Goal: Task Accomplishment & Management: Complete application form

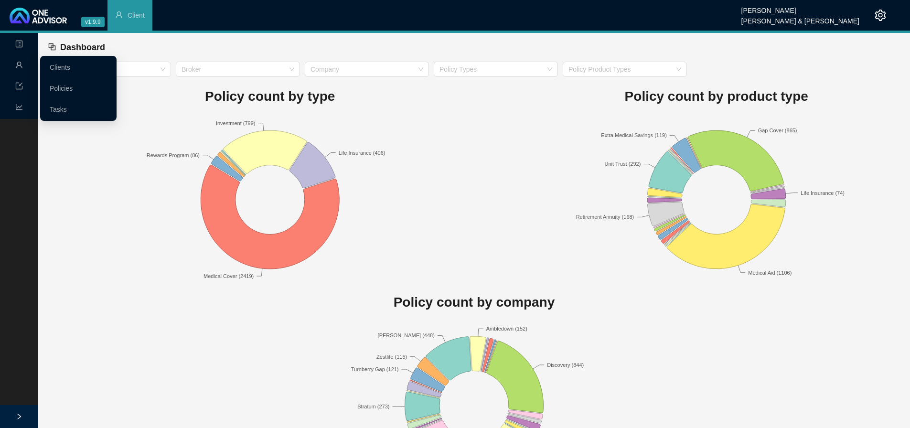
click at [18, 65] on icon "user" at bounding box center [19, 65] width 6 height 7
click at [58, 107] on link "Tasks" at bounding box center [58, 110] width 17 height 8
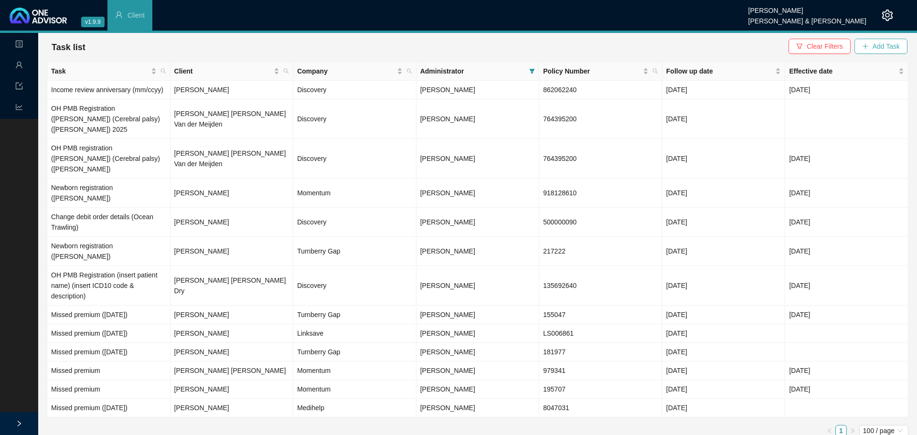
click at [878, 49] on span "Add Task" at bounding box center [886, 46] width 27 height 11
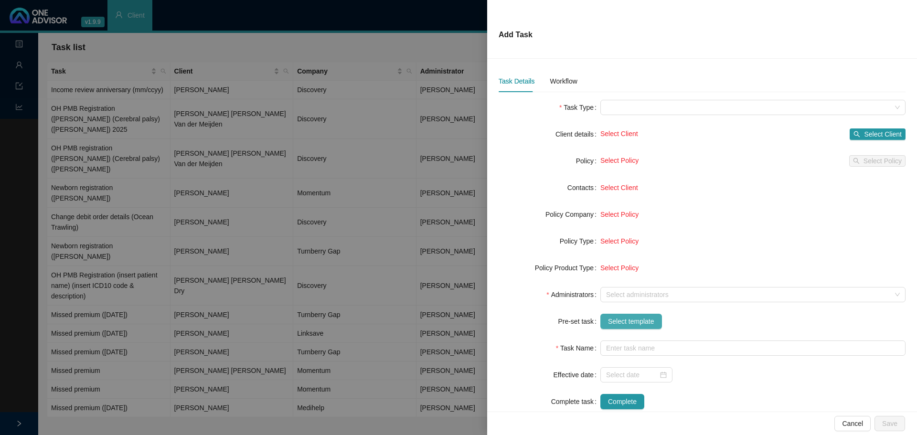
click at [645, 324] on span "Select template" at bounding box center [631, 321] width 46 height 11
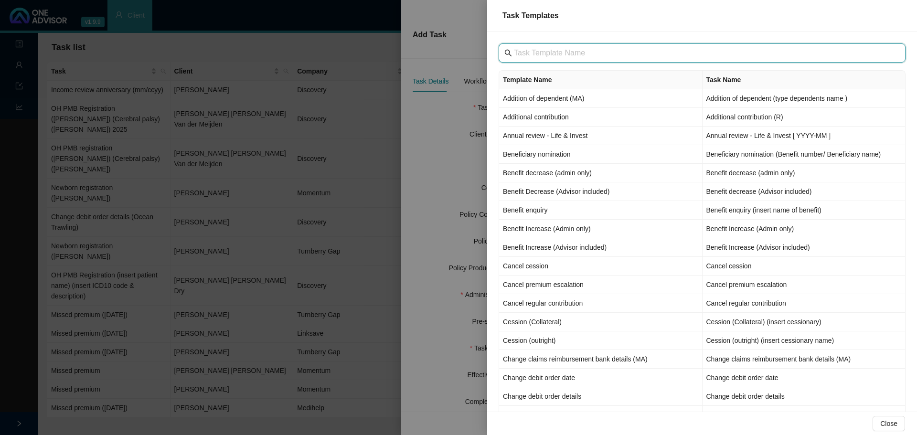
click at [536, 56] on input "text" at bounding box center [703, 52] width 378 height 11
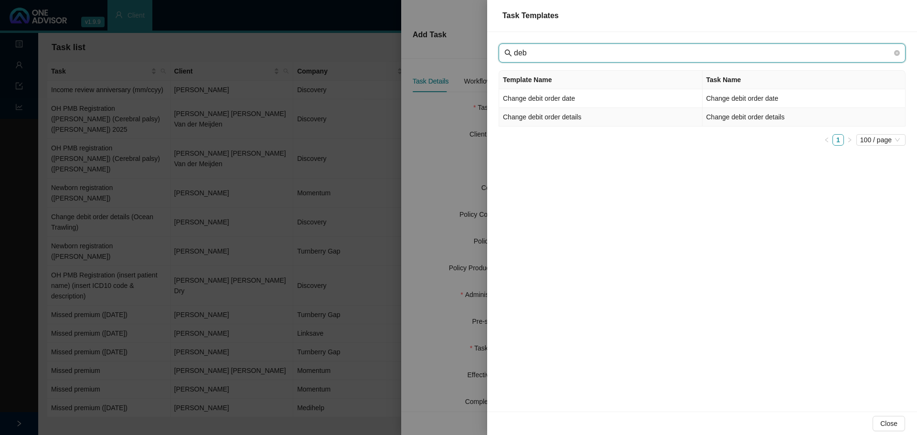
type input "deb"
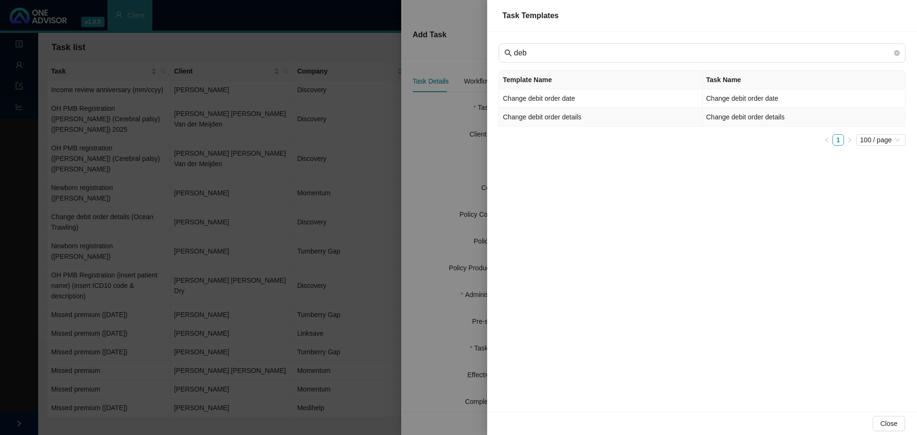
click at [600, 118] on td "Change debit order details" at bounding box center [601, 117] width 204 height 19
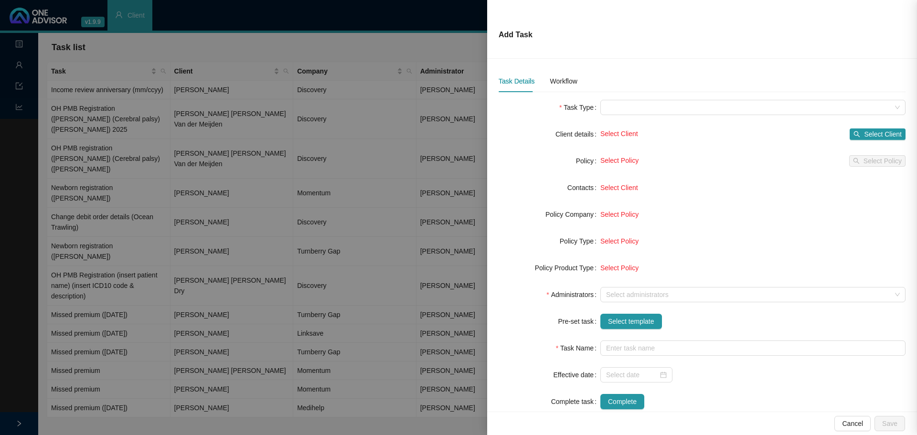
type input "Change debit order details"
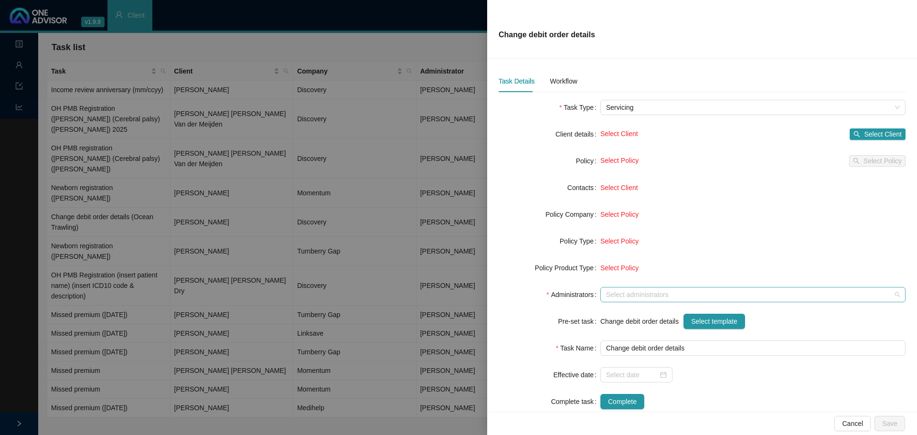
click at [619, 291] on div at bounding box center [747, 294] width 291 height 7
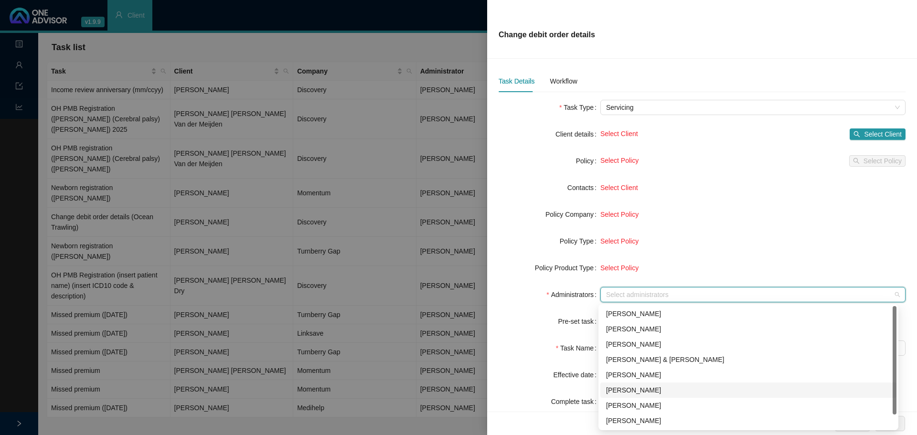
click at [621, 388] on div "[PERSON_NAME]" at bounding box center [748, 390] width 285 height 11
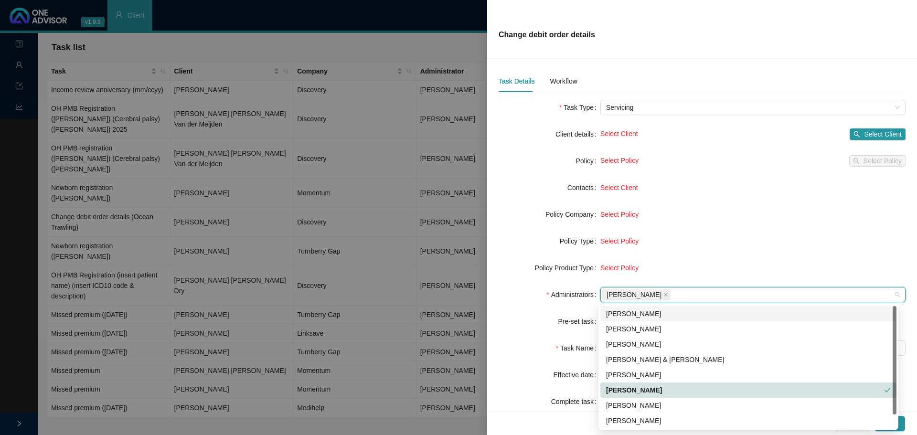
click at [716, 230] on form "Task Type Servicing Client details Select Client Select Client Policy Select Po…" at bounding box center [702, 255] width 407 height 310
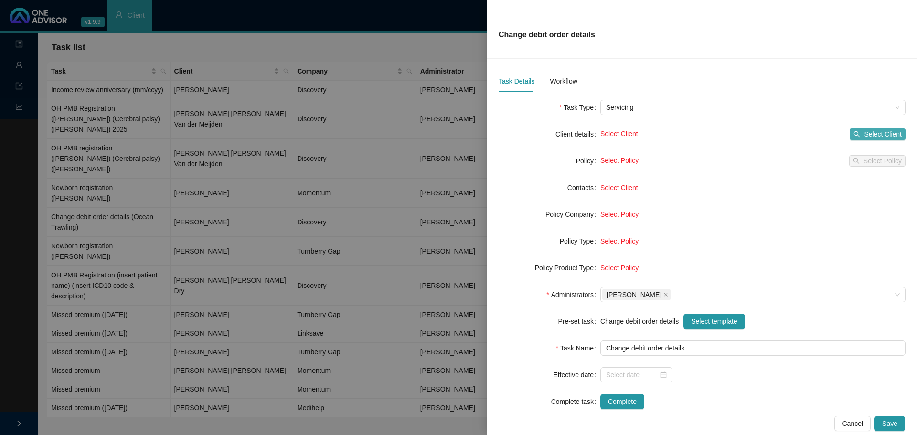
click at [878, 133] on span "Select Client" at bounding box center [883, 134] width 38 height 11
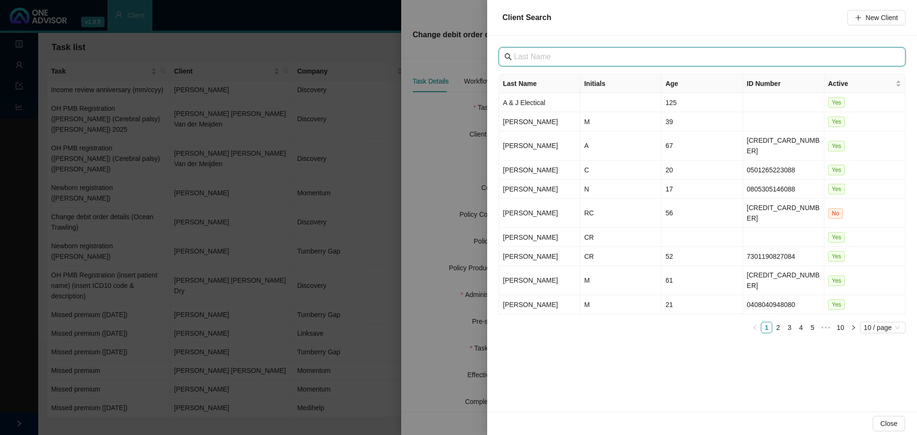
click at [546, 56] on input "text" at bounding box center [703, 56] width 378 height 11
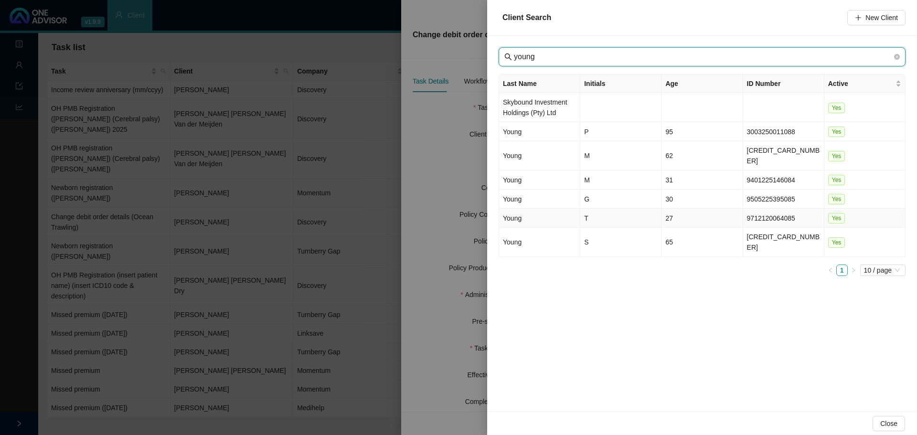
type input "young"
click at [588, 209] on td "T" at bounding box center [621, 218] width 81 height 19
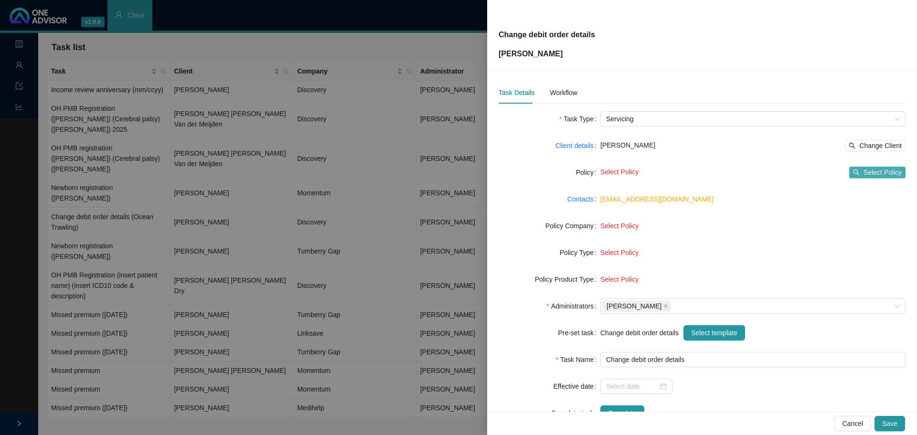
click at [864, 175] on span "Select Policy" at bounding box center [883, 172] width 38 height 11
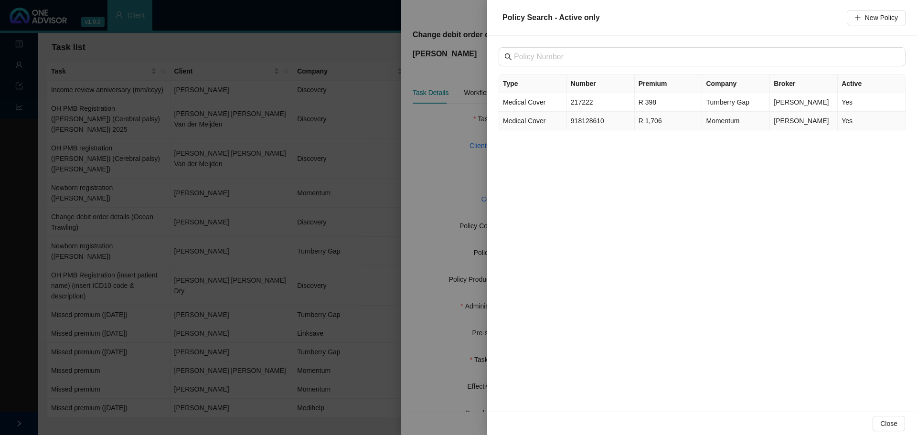
click at [547, 122] on td "Medical Cover" at bounding box center [533, 121] width 68 height 19
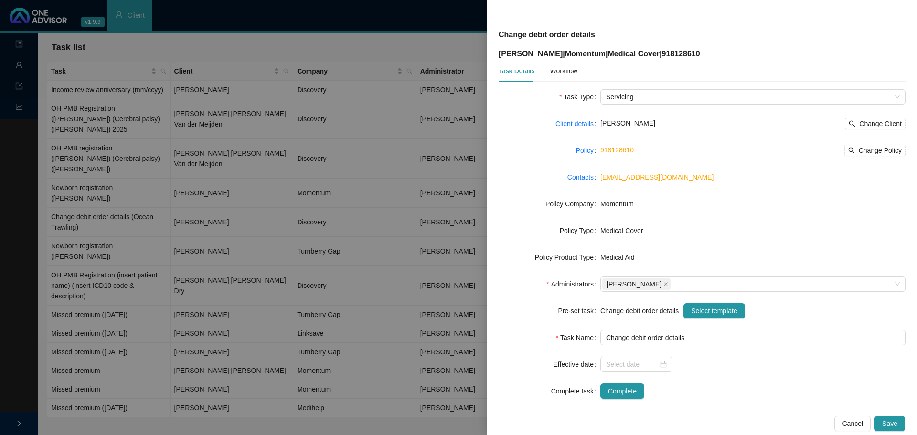
scroll to position [32, 0]
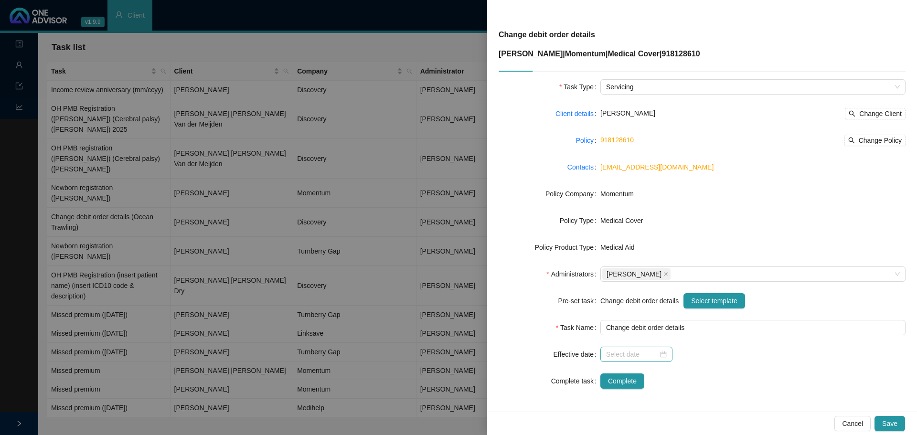
click at [665, 355] on div at bounding box center [637, 354] width 72 height 15
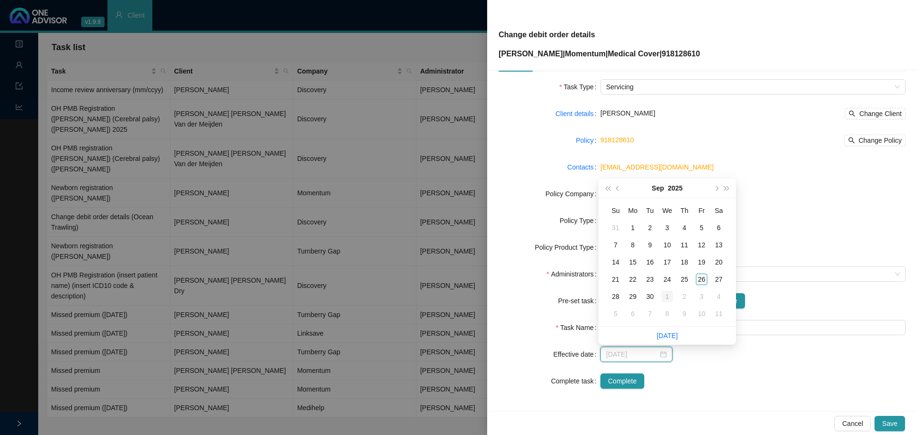
type input "[DATE]"
click at [669, 296] on div "1" at bounding box center [667, 296] width 11 height 11
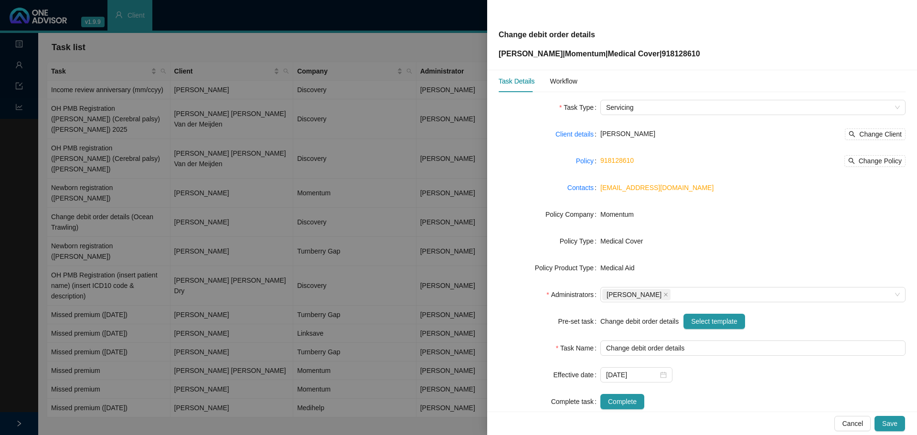
scroll to position [0, 0]
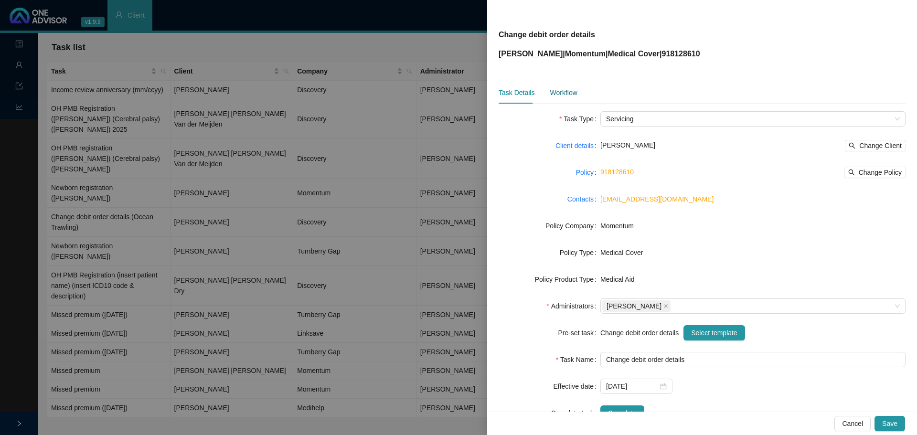
click at [565, 92] on div "Workflow" at bounding box center [563, 92] width 27 height 11
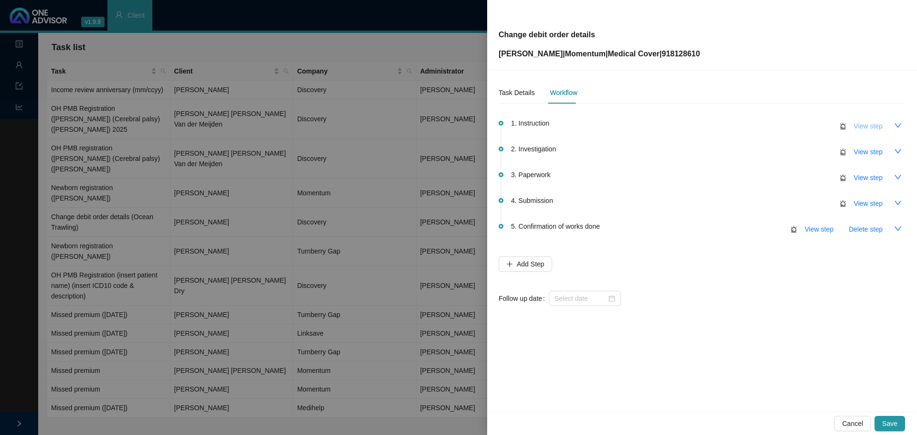
click at [877, 125] on span "View step" at bounding box center [868, 126] width 29 height 11
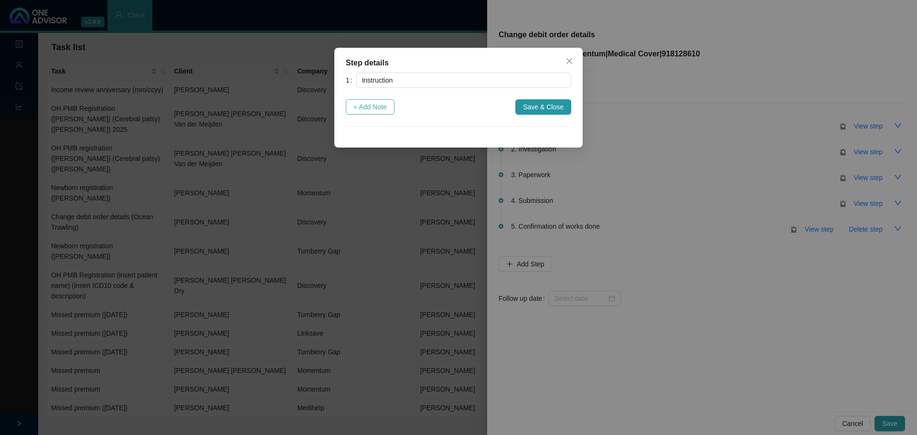
click at [386, 105] on span "+ Add Note" at bounding box center [370, 107] width 33 height 11
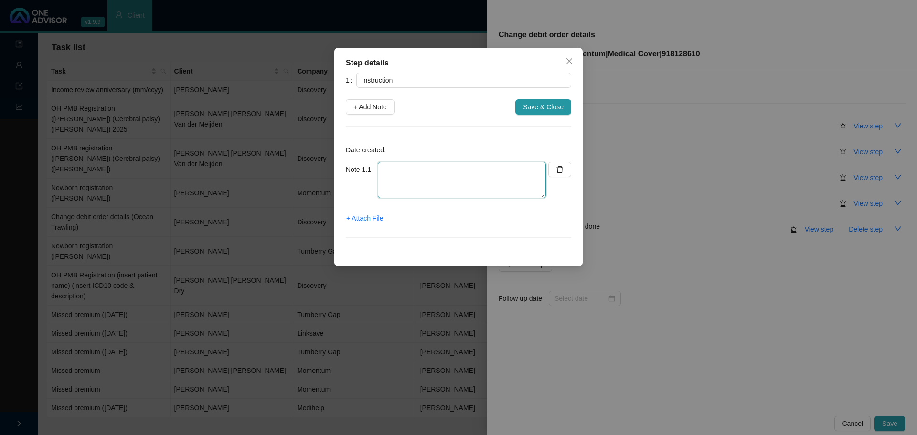
click at [407, 185] on textarea at bounding box center [462, 180] width 168 height 36
type textarea "Voice note from client: she needs to update claims bank details"
drag, startPoint x: 436, startPoint y: 186, endPoint x: 503, endPoint y: 182, distance: 67.5
click at [436, 186] on textarea "Voice note from client: she needs to update claims bank details" at bounding box center [462, 180] width 168 height 36
click at [377, 106] on span "+ Add Note" at bounding box center [370, 107] width 33 height 11
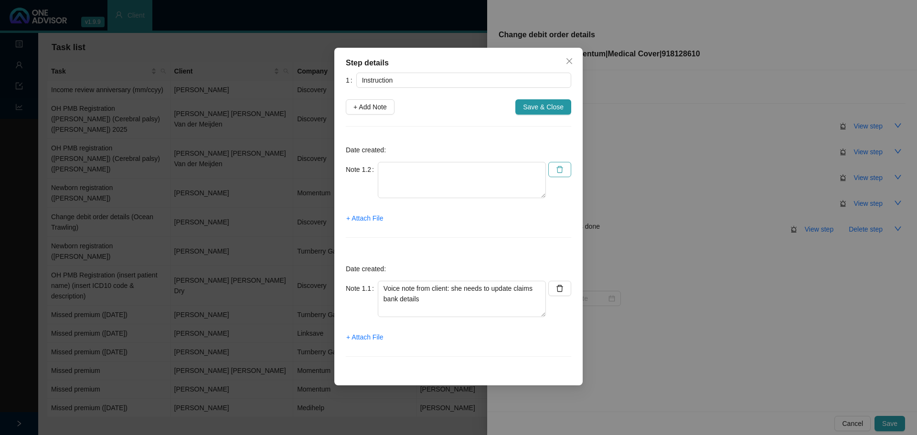
click at [559, 172] on icon "delete" at bounding box center [560, 170] width 8 height 8
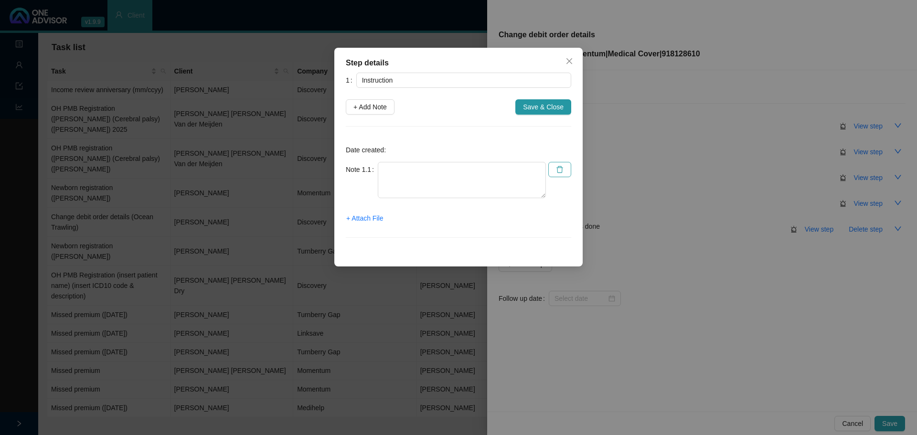
type textarea "Voice note from client: she needs to update claims bank details"
click at [372, 219] on span "+ Attach File" at bounding box center [364, 218] width 37 height 11
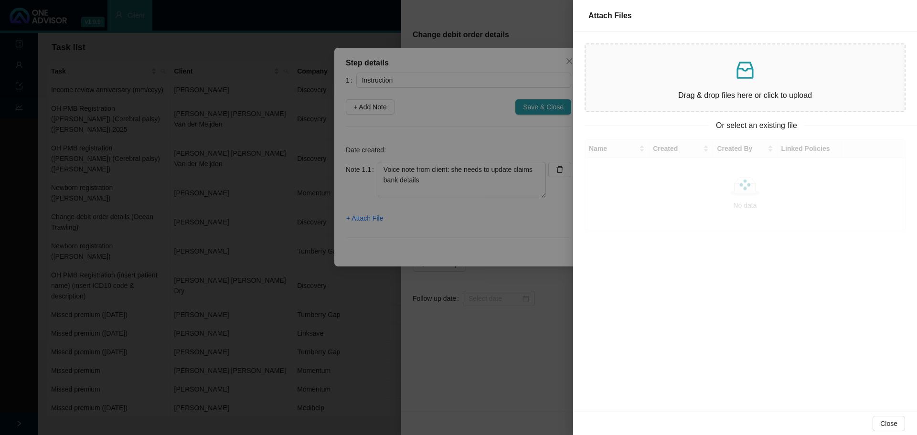
click at [727, 73] on p at bounding box center [745, 70] width 304 height 23
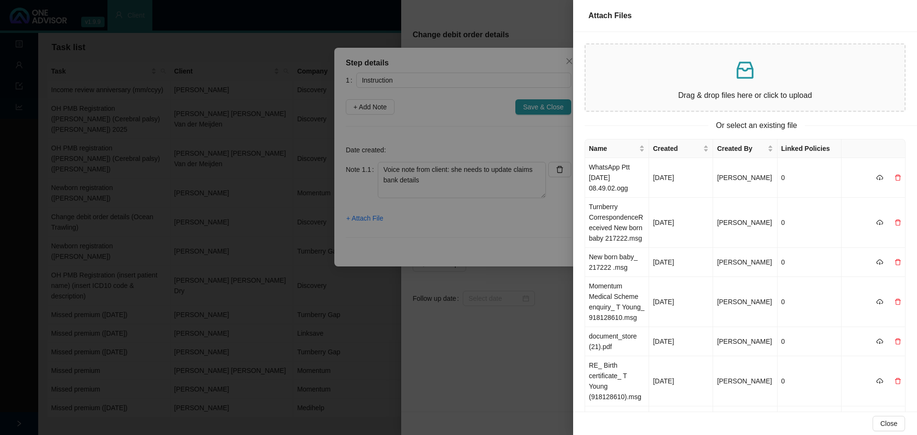
click at [550, 106] on div at bounding box center [458, 217] width 917 height 435
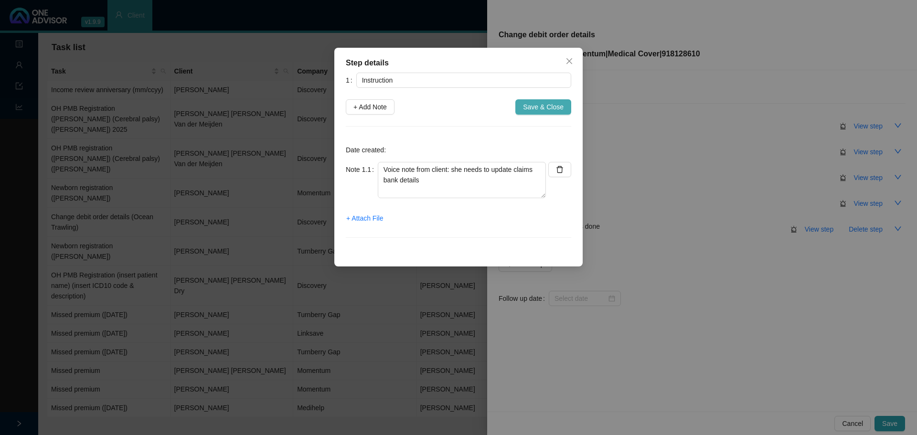
click at [528, 108] on span "Save & Close" at bounding box center [543, 107] width 41 height 11
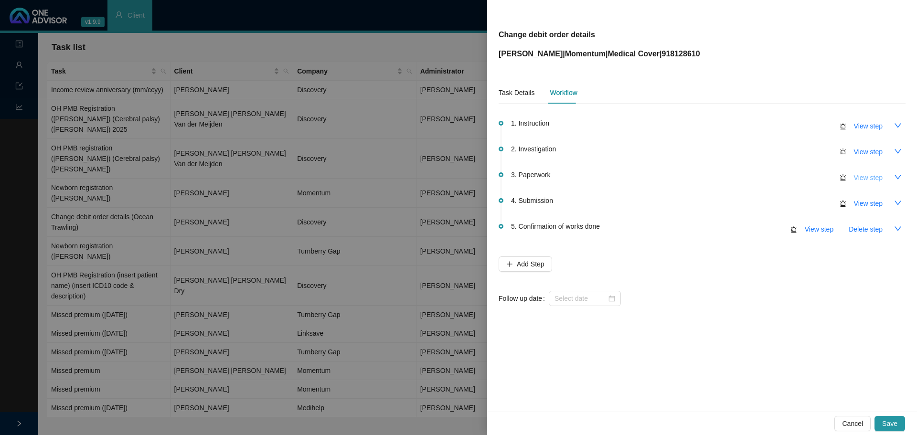
click at [871, 181] on span "View step" at bounding box center [868, 177] width 29 height 11
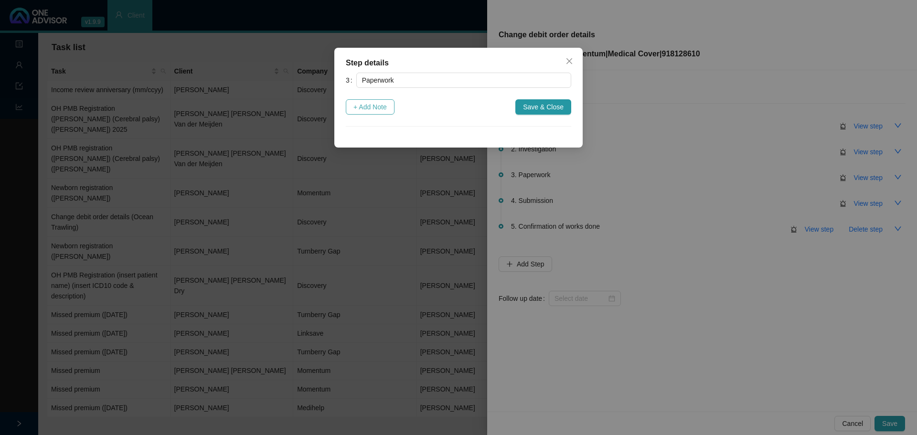
click at [378, 106] on span "+ Add Note" at bounding box center [370, 107] width 33 height 11
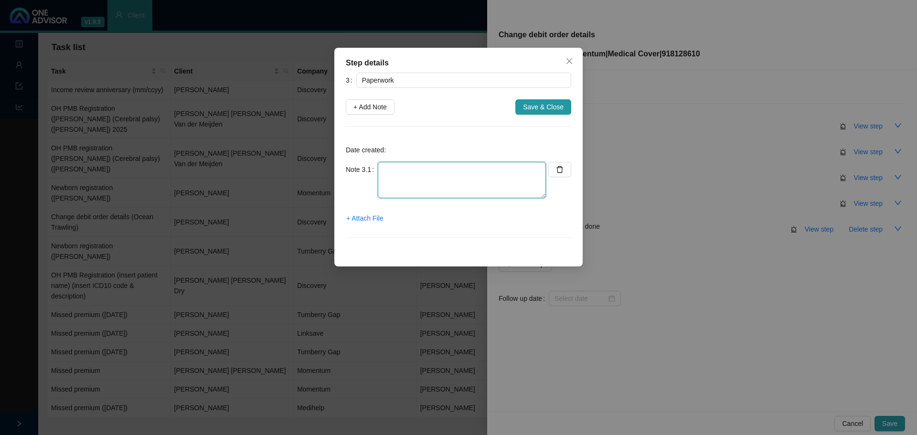
click at [397, 166] on textarea at bounding box center [462, 180] width 168 height 36
type textarea "Sent forms to client"
click at [370, 219] on span "+ Attach File" at bounding box center [364, 218] width 37 height 11
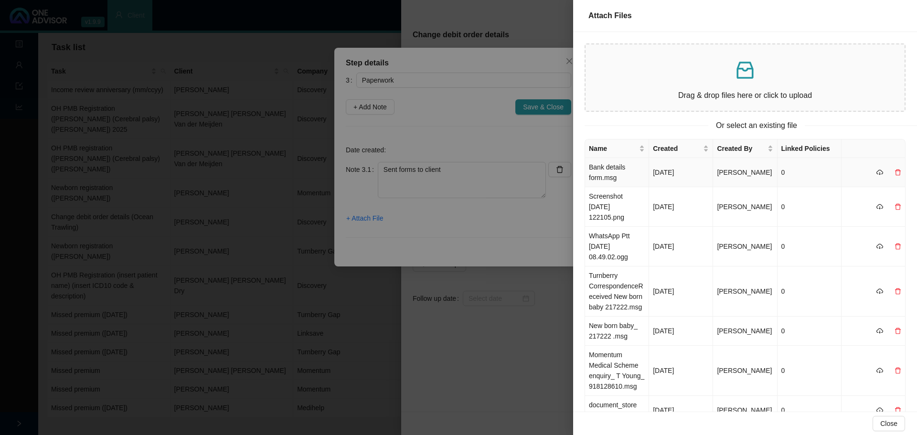
click at [607, 172] on td "Bank details form.msg" at bounding box center [617, 172] width 64 height 29
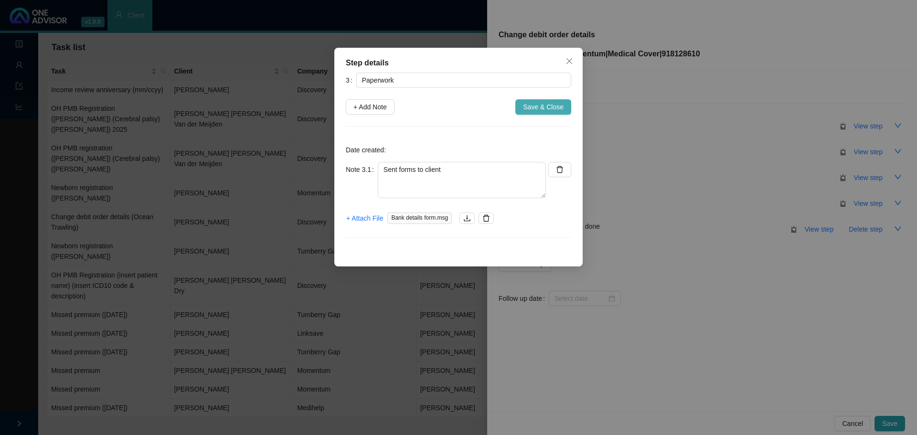
click at [544, 107] on span "Save & Close" at bounding box center [543, 107] width 41 height 11
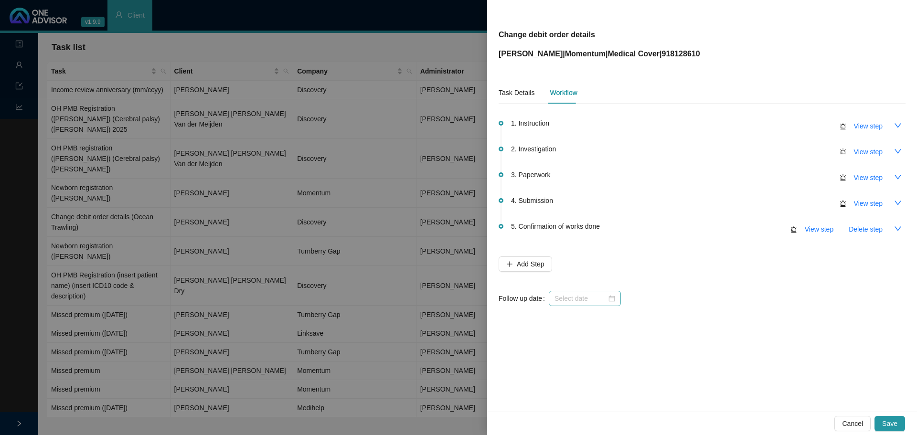
click at [609, 301] on div at bounding box center [585, 298] width 61 height 11
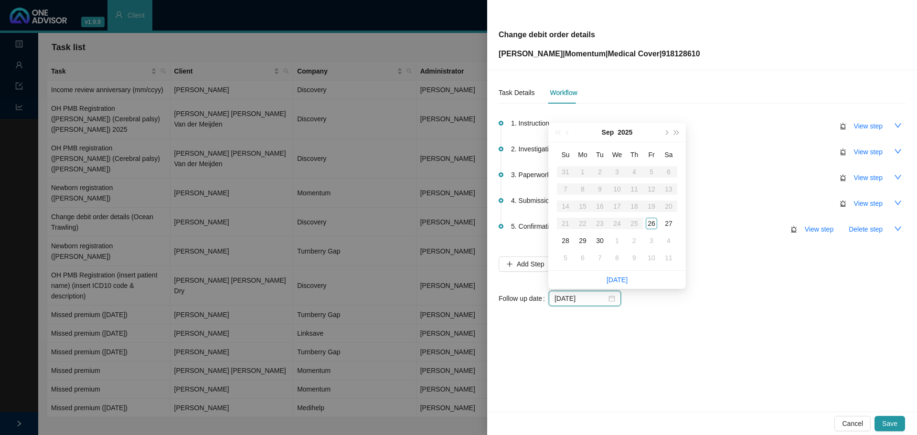
type input "[DATE]"
click at [586, 239] on div "29" at bounding box center [582, 240] width 11 height 11
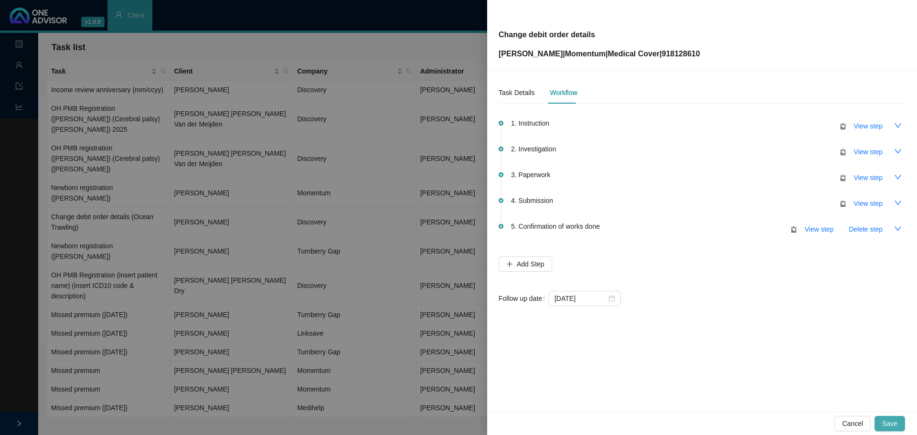
click at [893, 426] on span "Save" at bounding box center [889, 424] width 15 height 11
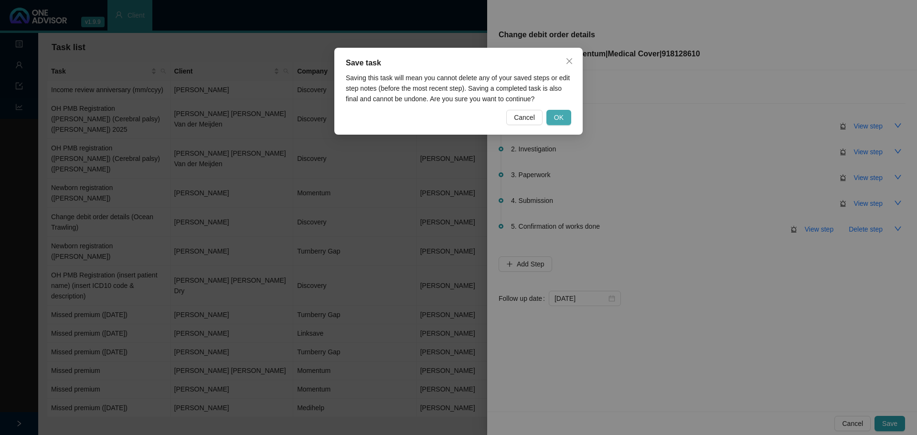
click at [562, 117] on span "OK" at bounding box center [559, 117] width 10 height 11
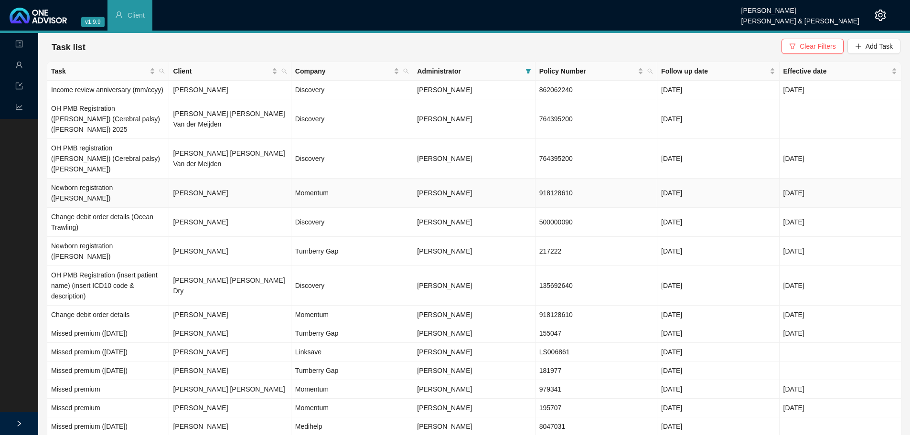
drag, startPoint x: 236, startPoint y: 176, endPoint x: 309, endPoint y: 169, distance: 73.5
click at [236, 179] on td "[PERSON_NAME]" at bounding box center [230, 193] width 122 height 29
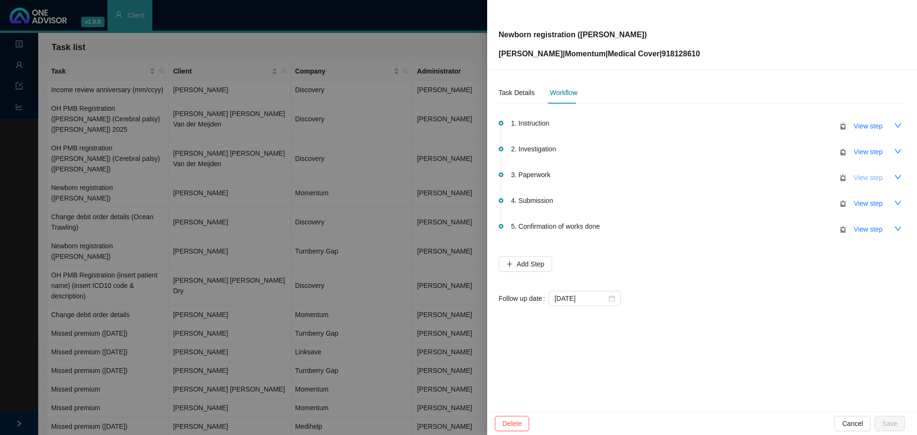
click at [883, 180] on button "View step" at bounding box center [869, 177] width 44 height 15
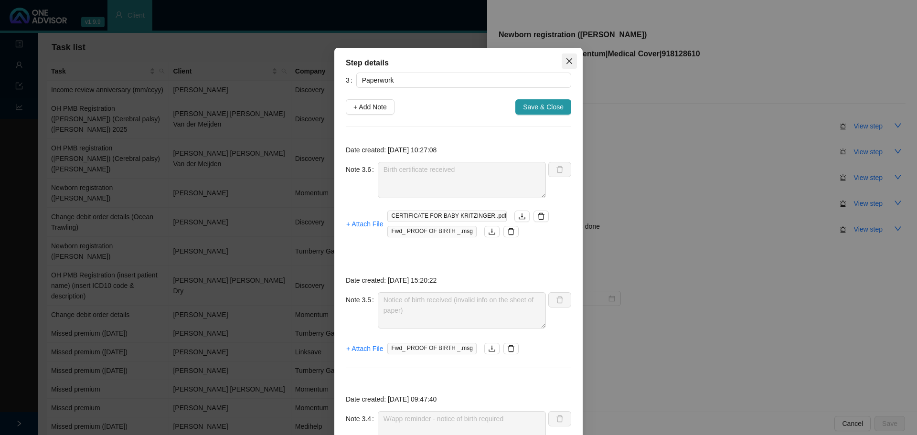
click at [569, 54] on button "Close" at bounding box center [569, 61] width 15 height 15
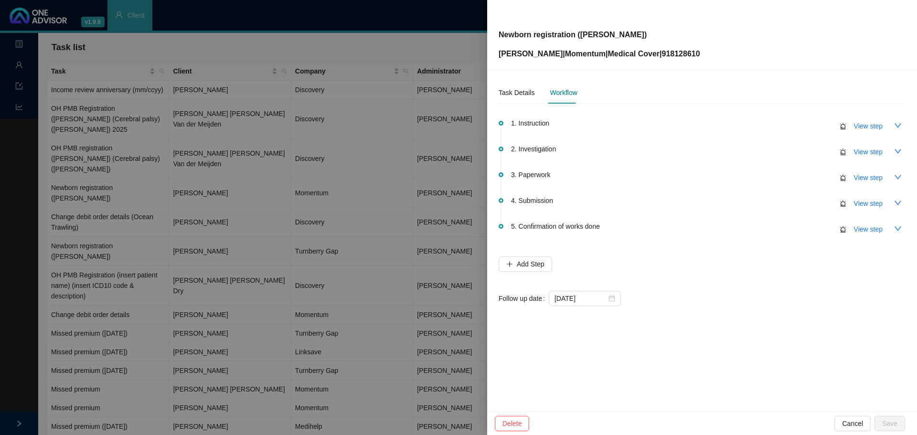
drag, startPoint x: 879, startPoint y: 203, endPoint x: 761, endPoint y: 203, distance: 118.0
click at [878, 203] on span "View step" at bounding box center [868, 203] width 29 height 11
type input "Submission"
type textarea "Baby added, effective [DATE] New premium is R4 021. Waiting for correct certifi…"
type textarea "Submitted birth certificate to MH // Autoreply ref number: 699639326."
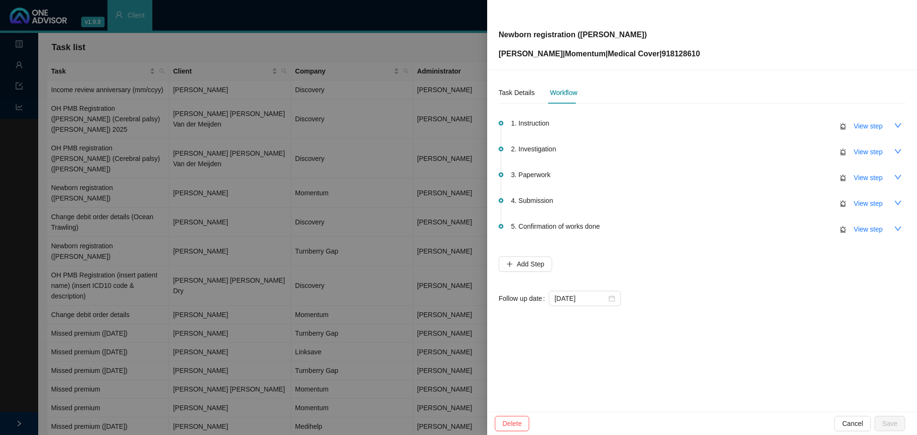
type textarea "Contacted MH // still in progress Ref: 699371162"
type textarea "Sent form & notice of birth to MH // Autoreply ref number: 699078543"
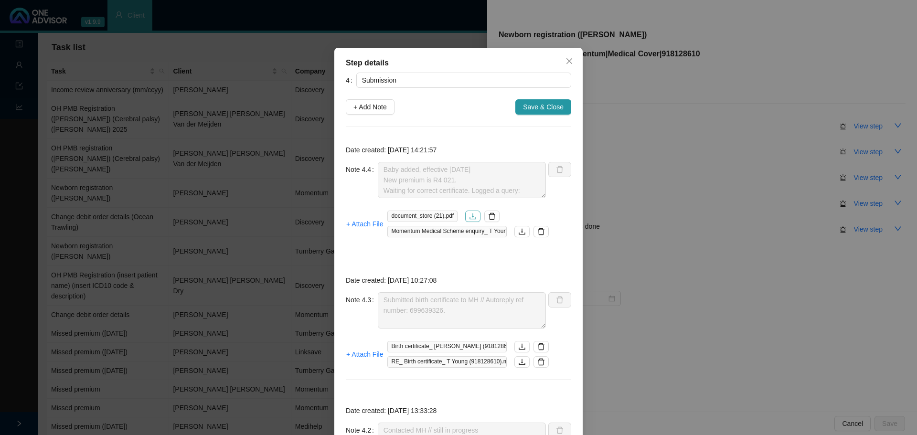
click at [472, 218] on icon "download" at bounding box center [473, 217] width 6 height 6
click at [379, 102] on span "+ Add Note" at bounding box center [370, 107] width 33 height 11
type textarea "Baby added, effective [DATE] New premium is R4 021. Waiting for correct certifi…"
type textarea "Submitted birth certificate to MH // Autoreply ref number: 699639326."
type textarea "Contacted MH // still in progress Ref: 699371162"
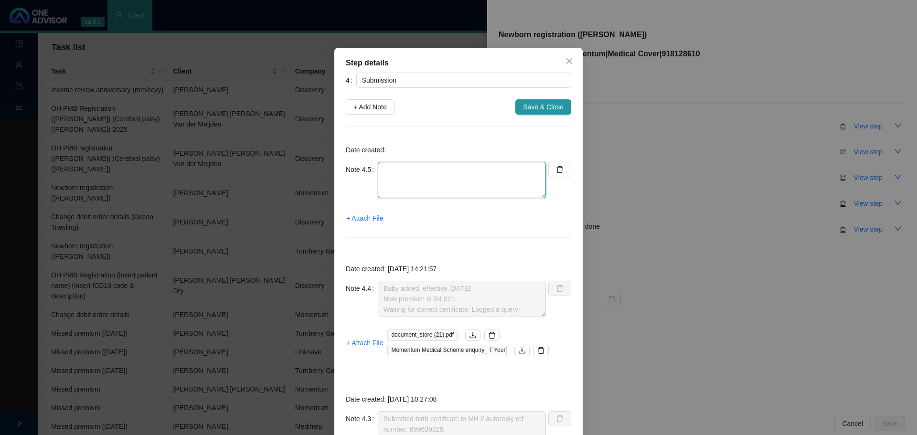
click at [401, 176] on textarea at bounding box center [462, 180] width 168 height 36
paste textarea "699838682"
type textarea "Contacted MH// 699838682 Membership certificate with correct premium will only …"
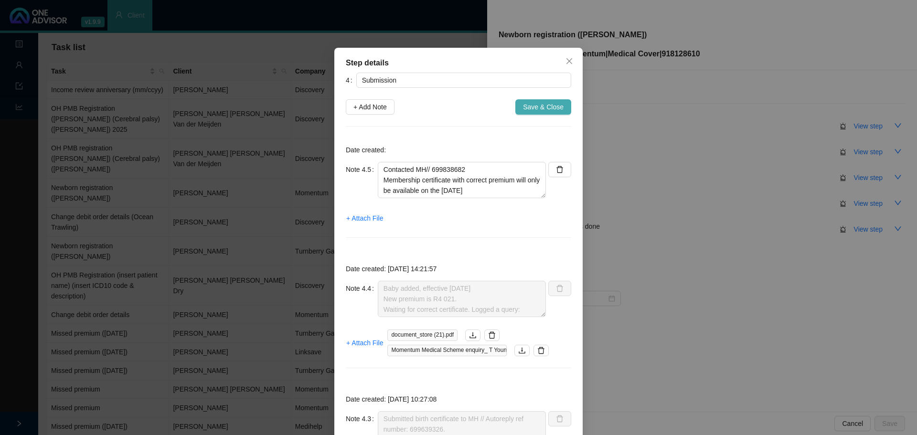
click at [533, 111] on span "Save & Close" at bounding box center [543, 107] width 41 height 11
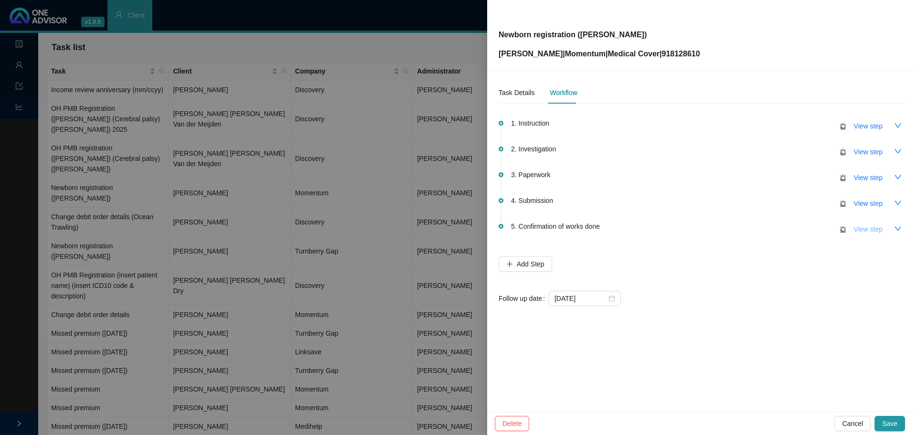
click at [866, 229] on span "View step" at bounding box center [868, 229] width 29 height 11
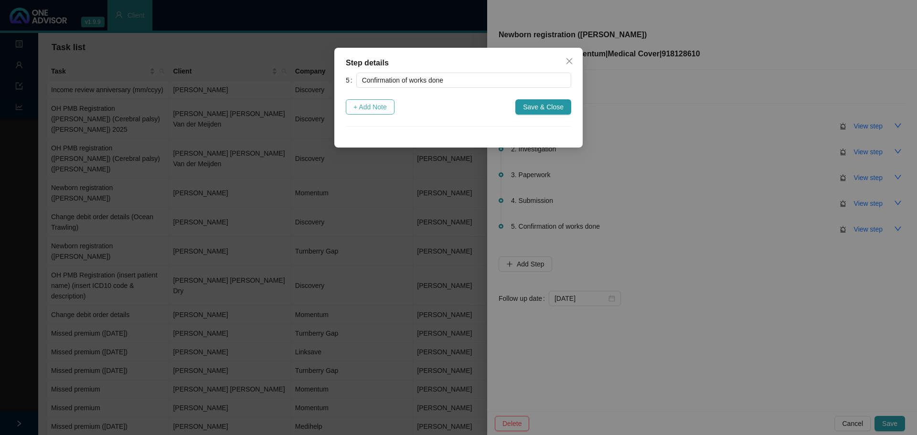
click at [373, 104] on span "+ Add Note" at bounding box center [370, 107] width 33 height 11
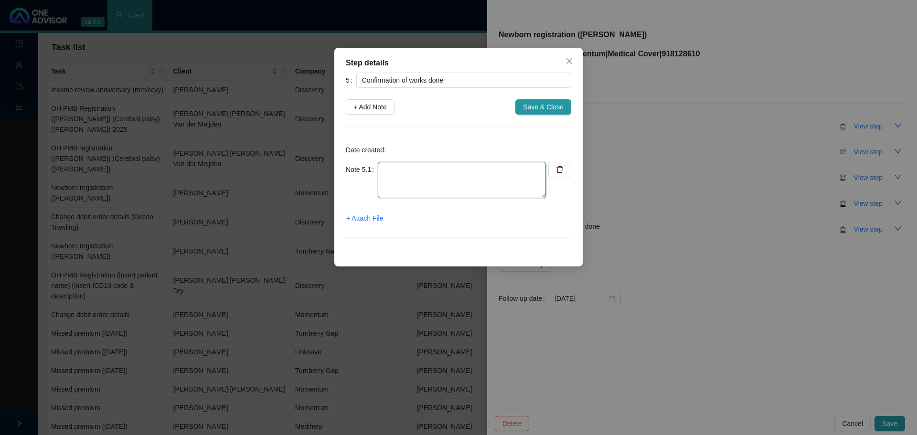
click at [403, 176] on textarea at bounding box center [462, 180] width 168 height 36
type textarea "M"
type textarea "Informed client - Baby [PERSON_NAME] added (effective [DATE]) - New premium giv…"
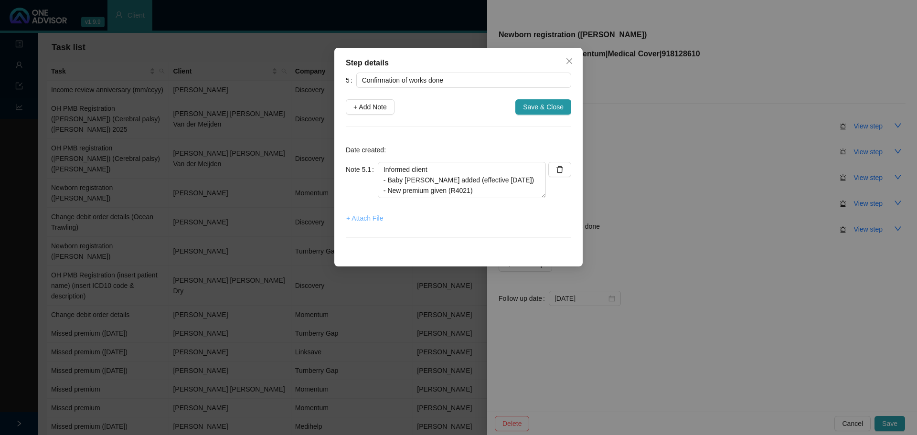
click at [371, 218] on span "+ Attach File" at bounding box center [364, 218] width 37 height 11
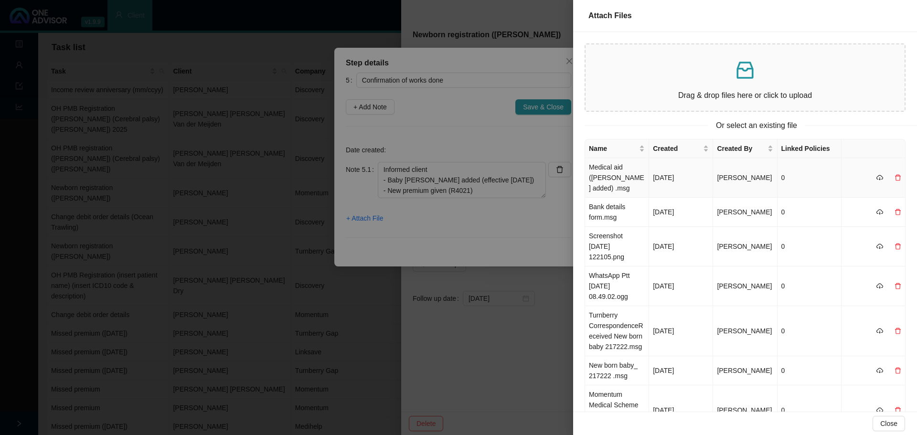
click at [626, 179] on td "Medical aid ([PERSON_NAME] added) .msg" at bounding box center [617, 178] width 64 height 40
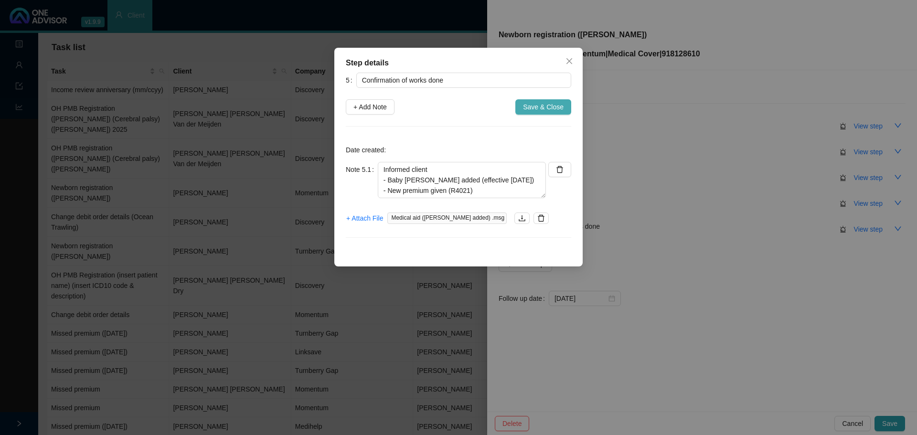
click at [551, 105] on span "Save & Close" at bounding box center [543, 107] width 41 height 11
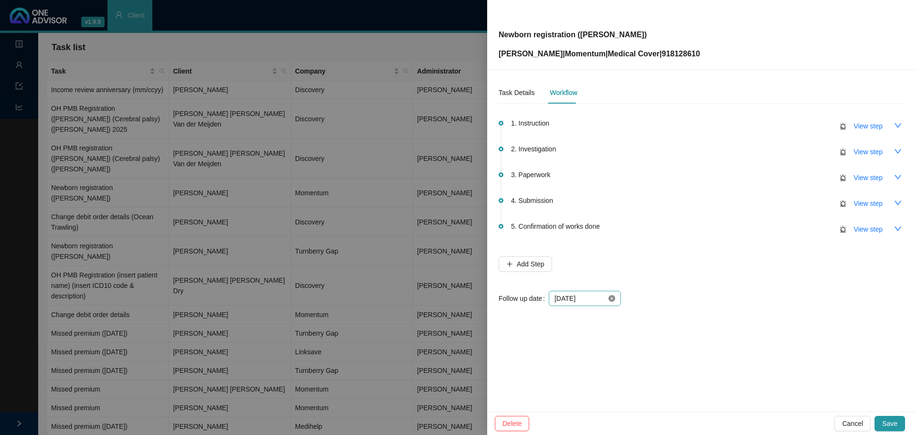
click at [612, 301] on div "[DATE]" at bounding box center [585, 298] width 72 height 15
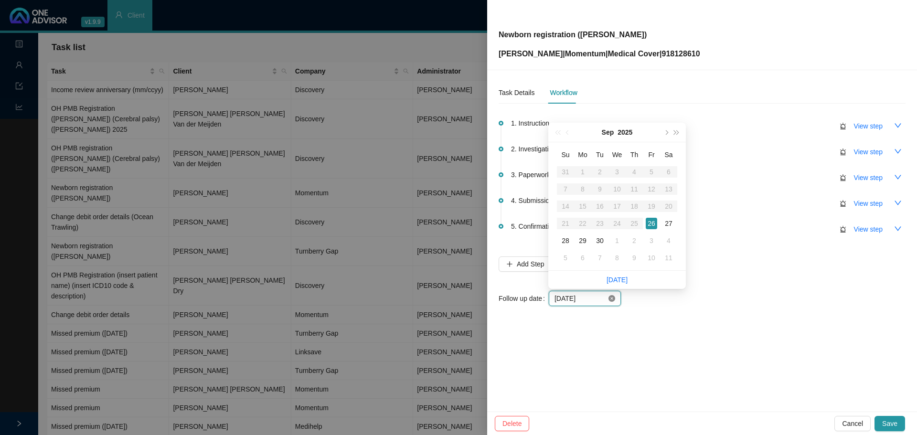
click at [612, 296] on icon "close-circle" at bounding box center [612, 298] width 7 height 7
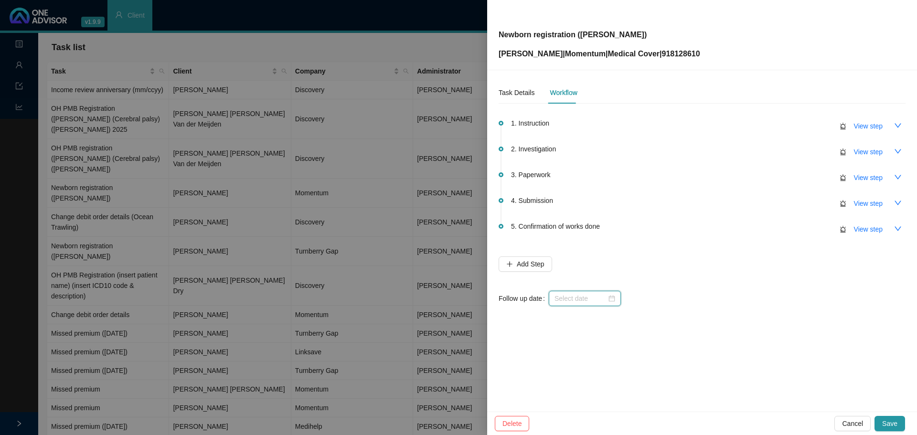
click at [612, 296] on div at bounding box center [585, 298] width 61 height 11
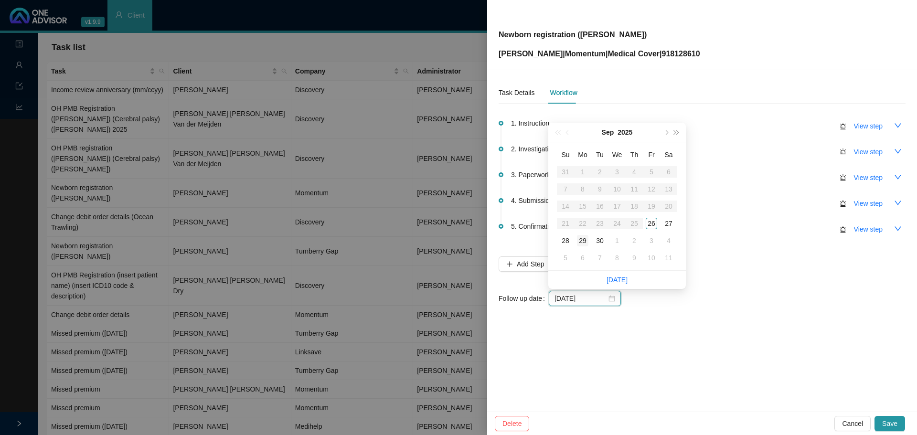
type input "[DATE]"
click at [583, 239] on div "29" at bounding box center [582, 240] width 11 height 11
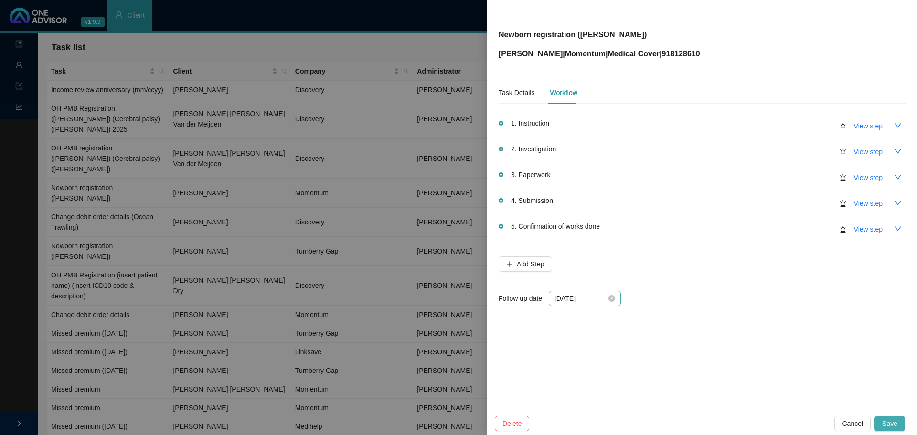
click at [892, 422] on span "Save" at bounding box center [889, 424] width 15 height 11
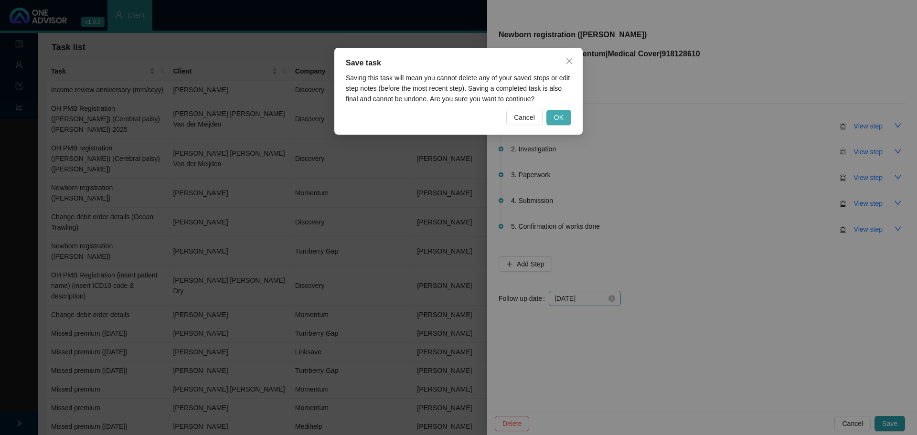
click at [560, 117] on span "OK" at bounding box center [559, 117] width 10 height 11
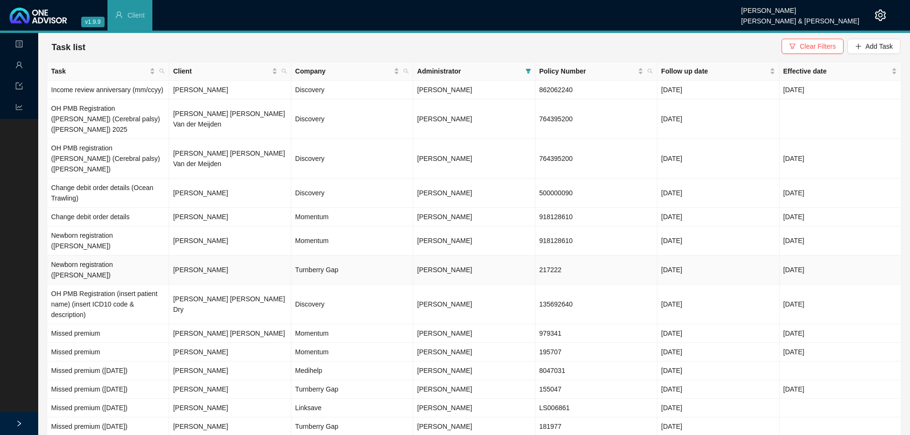
drag, startPoint x: 306, startPoint y: 248, endPoint x: 318, endPoint y: 250, distance: 12.0
click at [306, 256] on td "Turnberry Gap" at bounding box center [352, 270] width 122 height 29
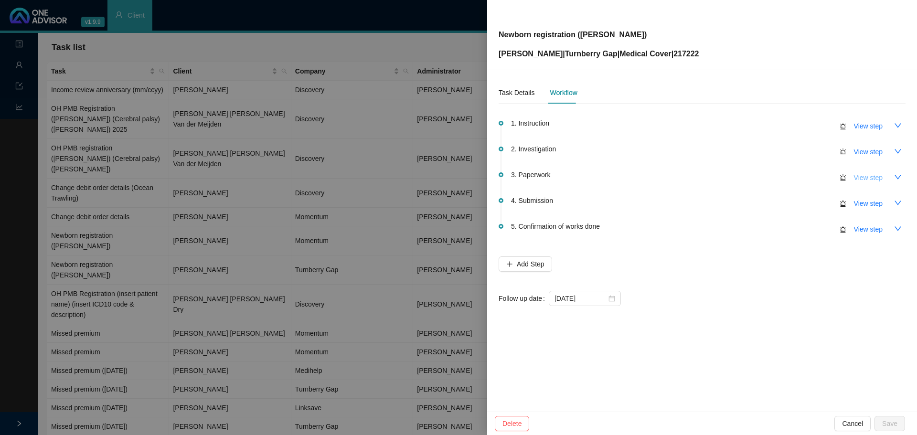
click at [888, 177] on button "View step" at bounding box center [869, 177] width 44 height 15
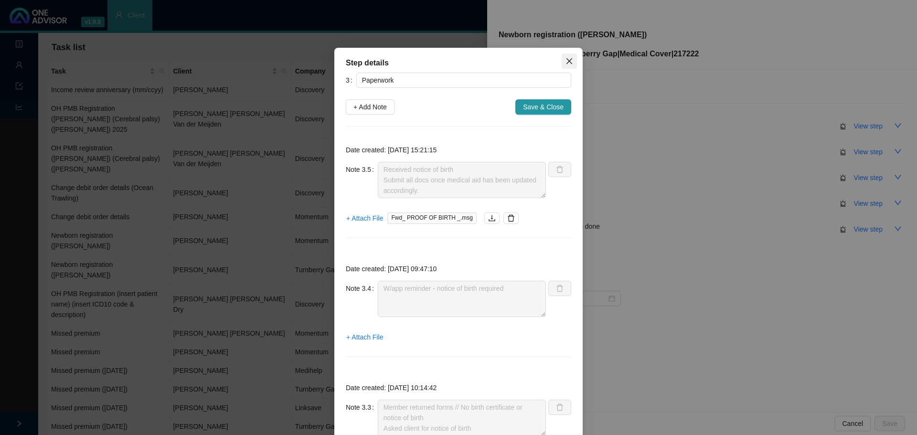
drag, startPoint x: 564, startPoint y: 61, endPoint x: 599, endPoint y: 60, distance: 34.4
click at [566, 61] on icon "close" at bounding box center [570, 61] width 8 height 8
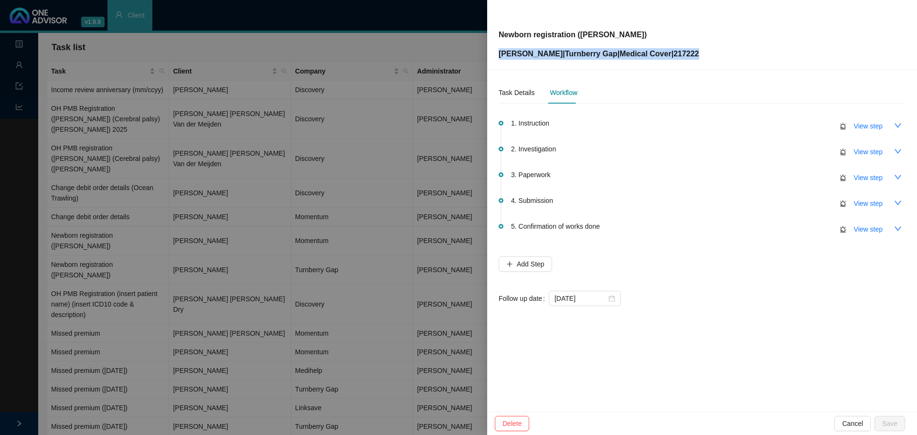
drag, startPoint x: 688, startPoint y: 54, endPoint x: 490, endPoint y: 53, distance: 198.8
click at [490, 53] on div "Newborn registration (Darwin Madoc Kritzinger) [PERSON_NAME] | Turnberry Gap | …" at bounding box center [702, 35] width 430 height 70
copy p "[PERSON_NAME] | Turnberry Gap | Medical Cover | 217222"
click at [883, 203] on button "View step" at bounding box center [869, 203] width 44 height 15
type input "Submission"
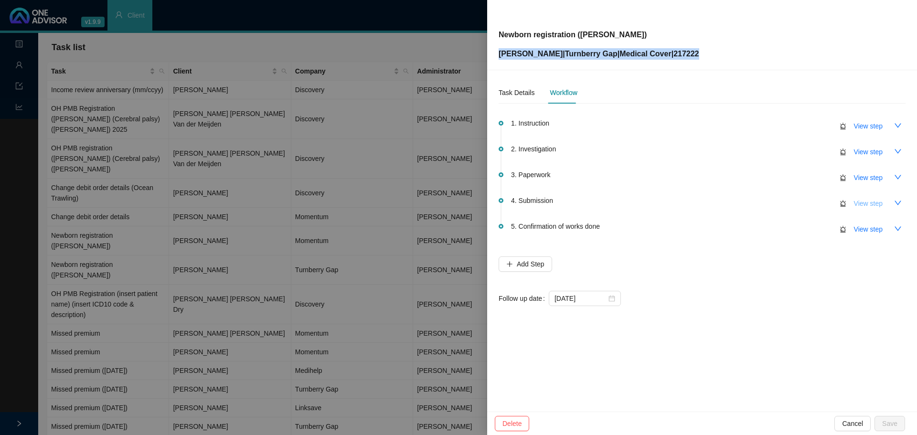
type textarea "Details sent to TB: add baby REF-T00815142"
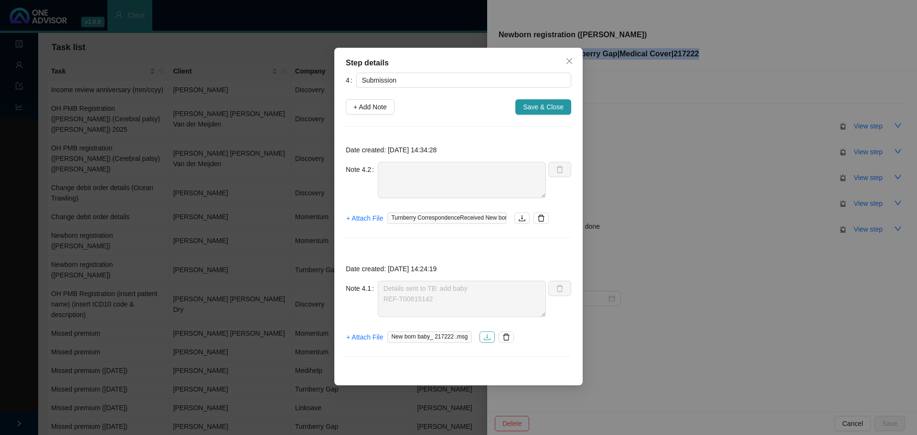
click at [486, 335] on icon "download" at bounding box center [487, 337] width 6 height 6
click at [364, 338] on span "+ Attach File" at bounding box center [364, 337] width 37 height 11
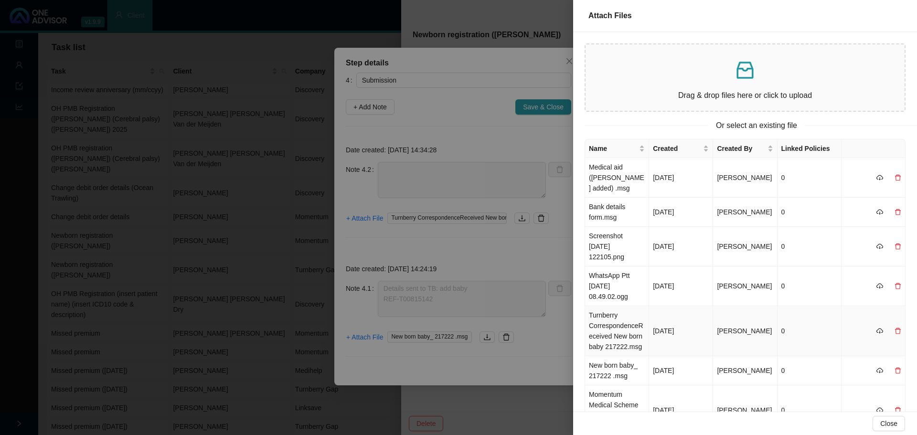
click at [613, 331] on td "Turnberry CorrespondenceReceived New born baby 217222.msg" at bounding box center [617, 331] width 64 height 50
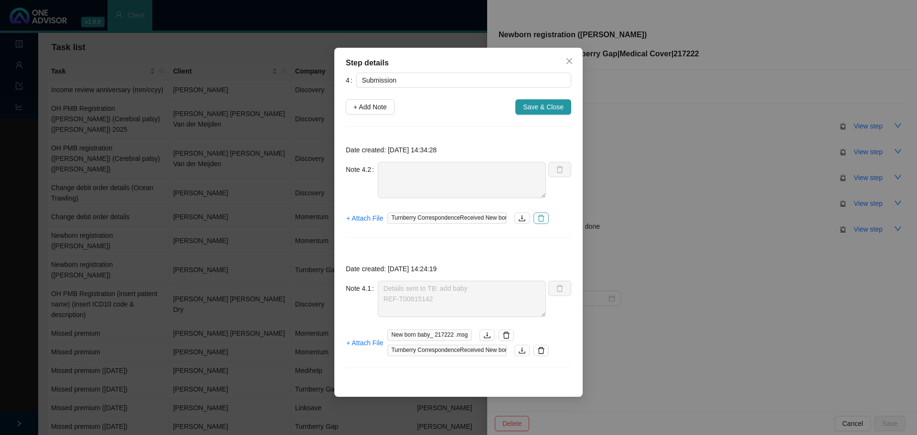
click at [543, 215] on icon "delete" at bounding box center [541, 218] width 7 height 7
click at [547, 105] on span "Save & Close" at bounding box center [543, 107] width 41 height 11
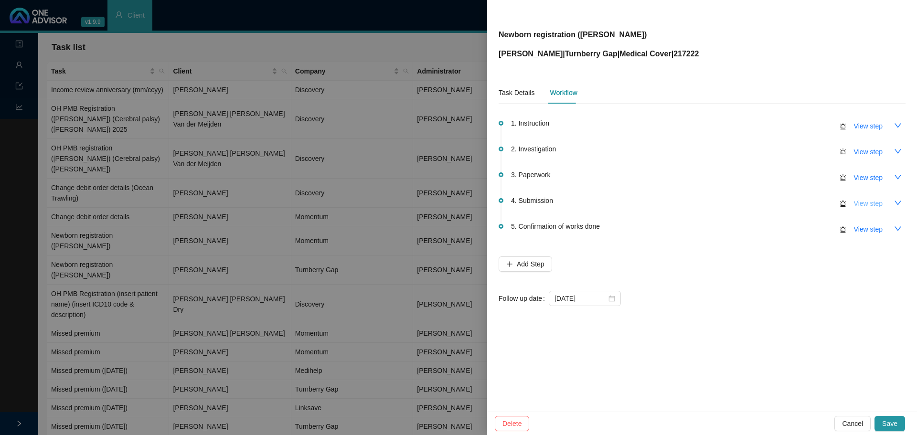
click at [878, 204] on span "View step" at bounding box center [868, 203] width 29 height 11
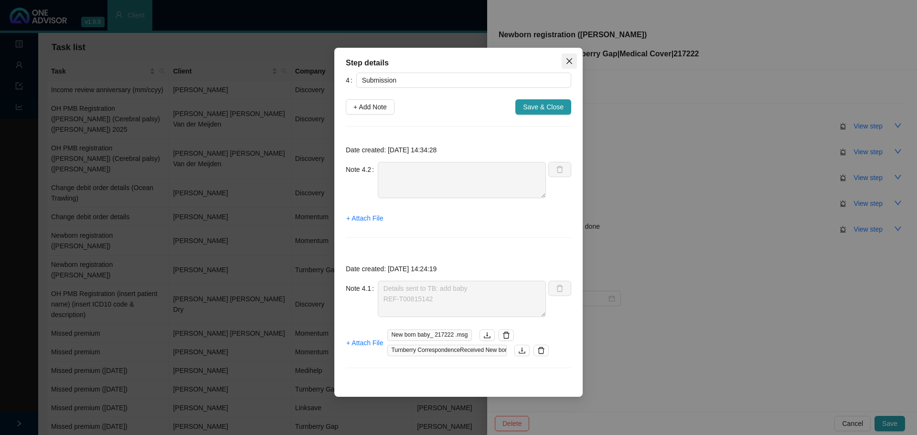
click at [570, 61] on icon "close" at bounding box center [570, 61] width 8 height 8
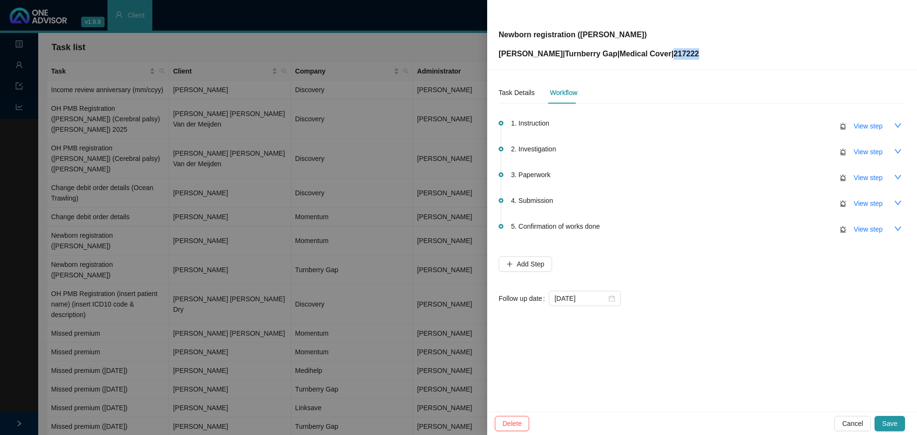
drag, startPoint x: 678, startPoint y: 57, endPoint x: 662, endPoint y: 54, distance: 16.0
click at [662, 54] on p "[PERSON_NAME] | Turnberry Gap | Medical Cover | 217222" at bounding box center [599, 53] width 201 height 11
click at [693, 57] on div "Newborn registration (Darwin Madoc Kritzinger) [PERSON_NAME] | Turnberry Gap | …" at bounding box center [702, 35] width 407 height 50
drag, startPoint x: 688, startPoint y: 55, endPoint x: 661, endPoint y: 54, distance: 26.8
click at [661, 54] on div "Newborn registration (Darwin Madoc Kritzinger) [PERSON_NAME] | Turnberry Gap | …" at bounding box center [702, 35] width 407 height 50
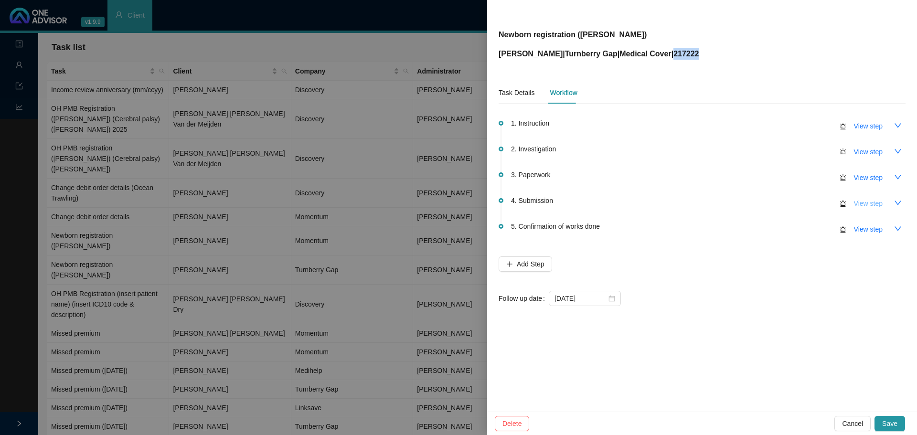
click at [873, 207] on span "View step" at bounding box center [868, 203] width 29 height 11
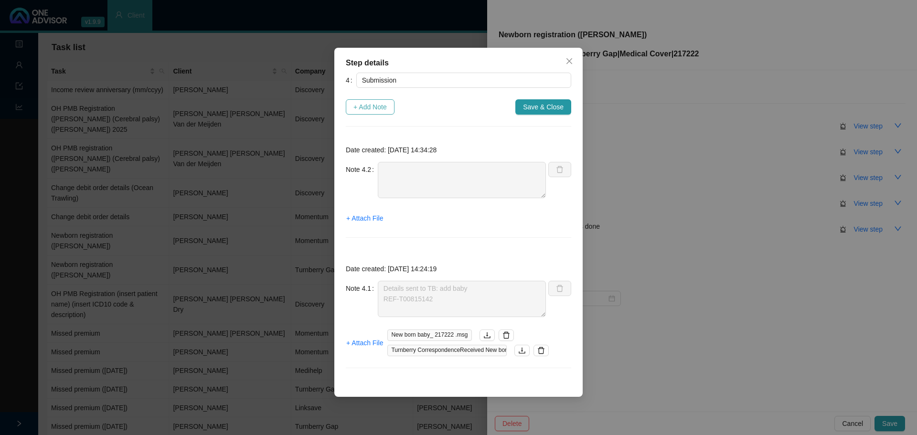
click at [371, 108] on span "+ Add Note" at bounding box center [370, 107] width 33 height 11
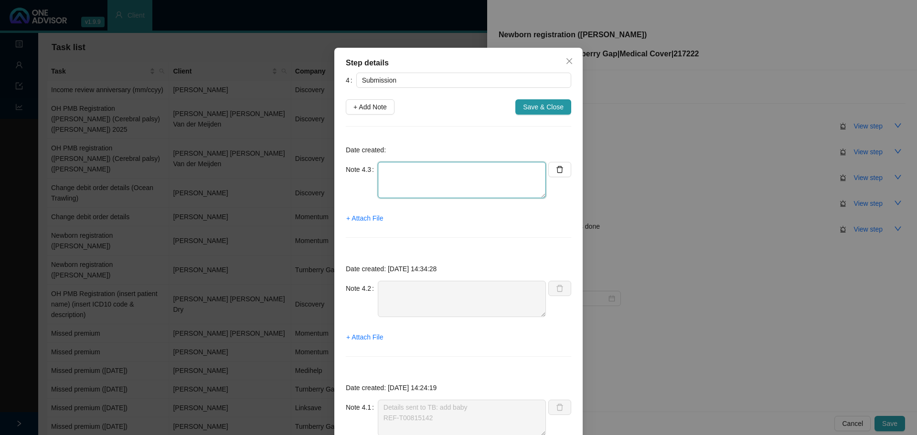
click at [399, 190] on textarea at bounding box center [462, 180] width 168 height 36
type textarea "Called TB // Ref: Crystal Received & in progress"
click at [553, 106] on span "Save & Close" at bounding box center [543, 107] width 41 height 11
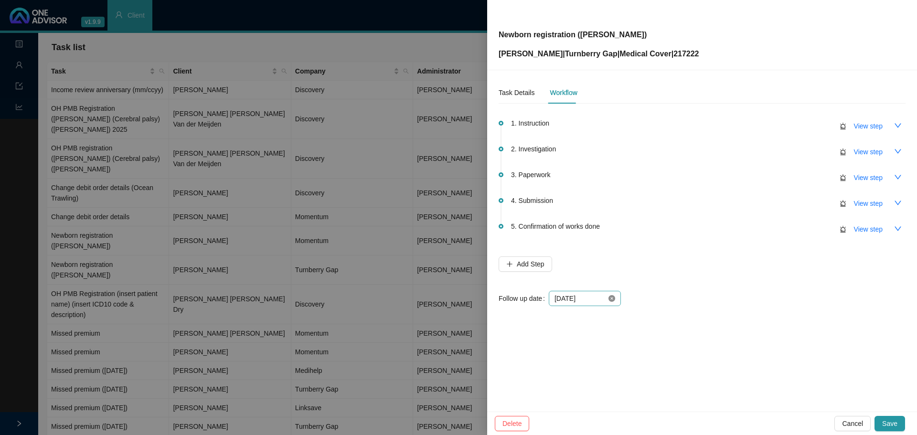
click at [613, 299] on icon "close-circle" at bounding box center [612, 298] width 7 height 7
click at [613, 298] on div at bounding box center [585, 298] width 61 height 11
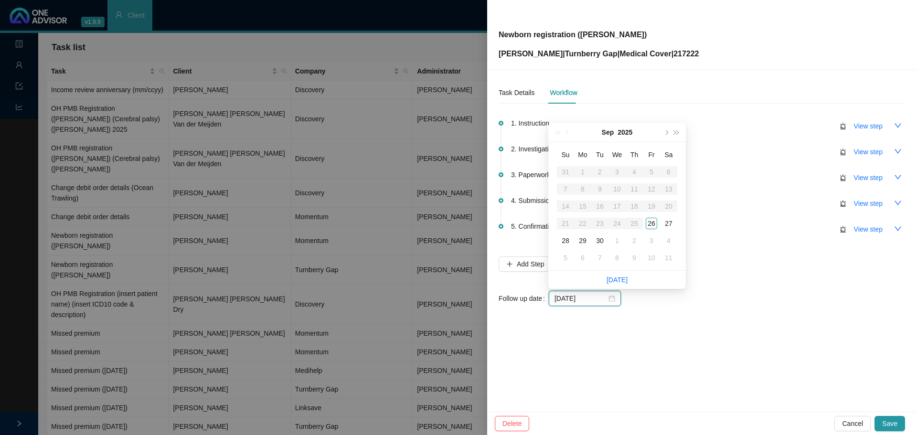
type input "[DATE]"
click at [586, 240] on div "29" at bounding box center [582, 240] width 11 height 11
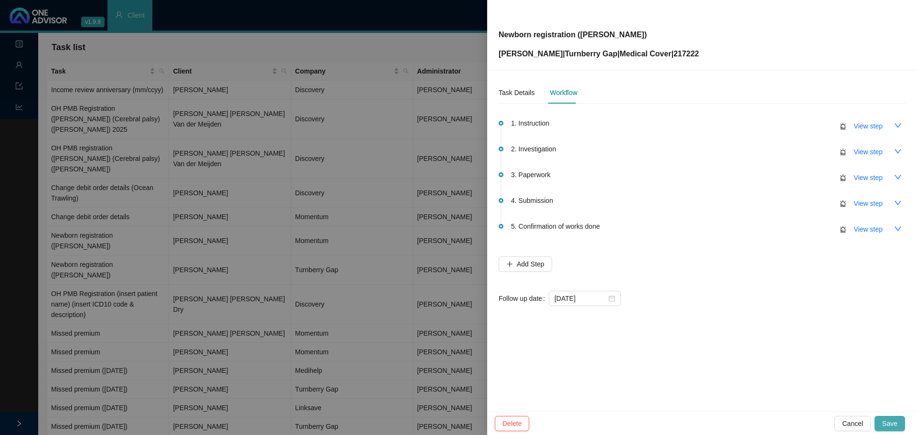
click at [887, 425] on span "Save" at bounding box center [889, 424] width 15 height 11
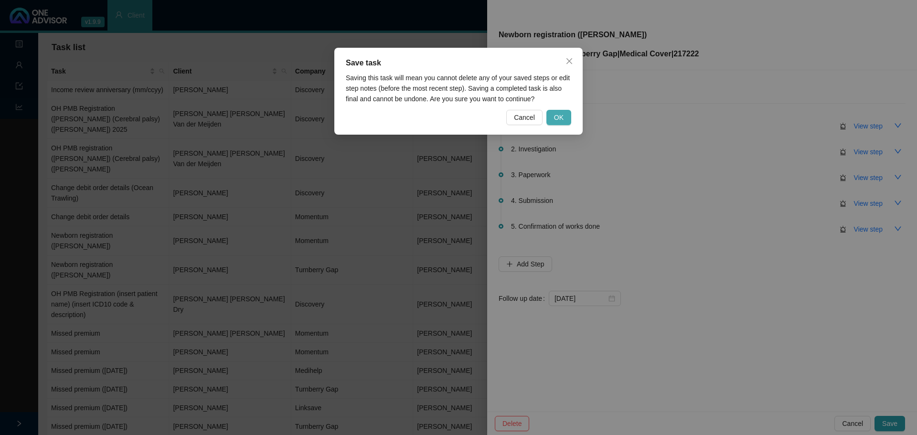
click at [554, 120] on button "OK" at bounding box center [559, 117] width 25 height 15
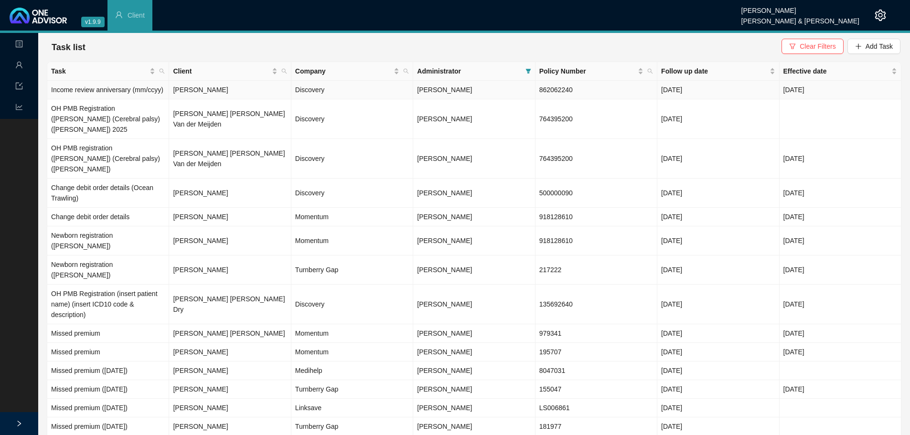
click at [331, 88] on td "Discovery" at bounding box center [352, 90] width 122 height 19
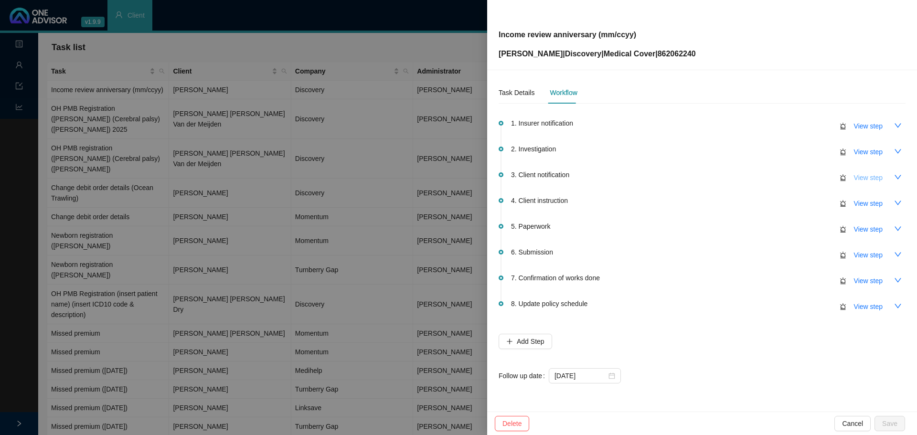
click at [875, 180] on span "View step" at bounding box center [868, 177] width 29 height 11
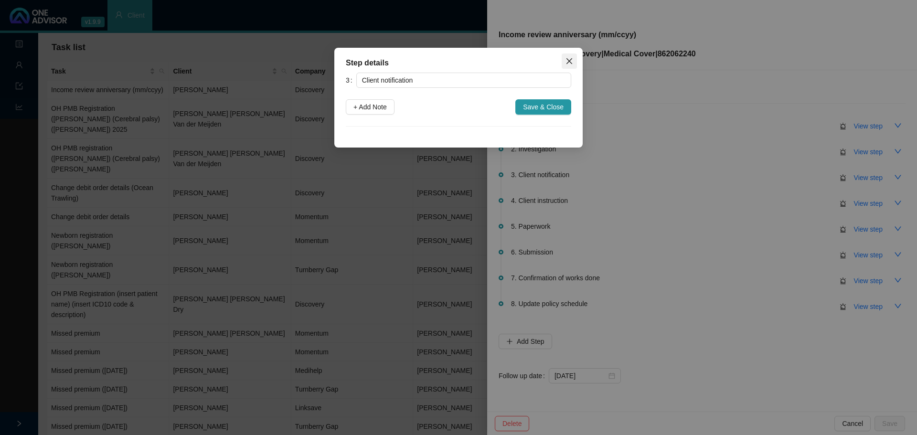
click at [570, 61] on icon "close" at bounding box center [570, 61] width 6 height 6
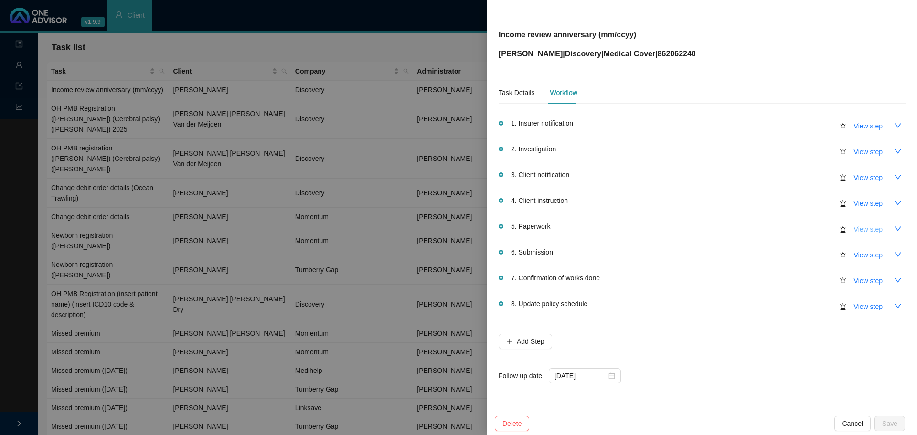
click at [866, 226] on span "View step" at bounding box center [868, 229] width 29 height 11
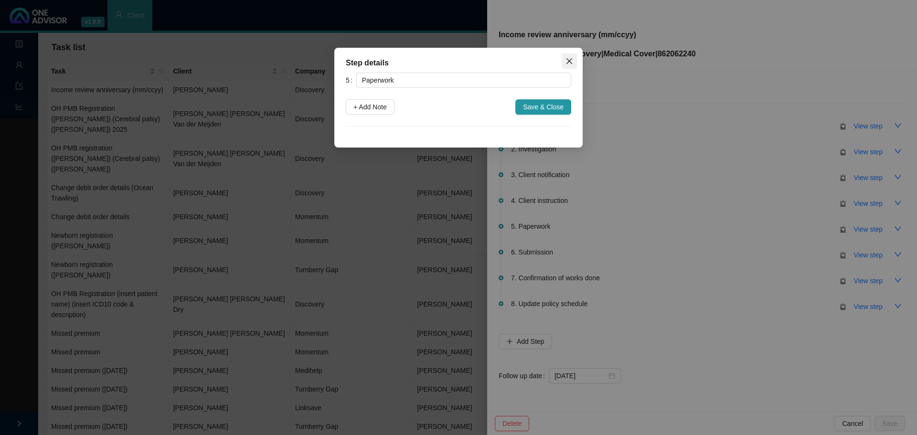
click at [572, 59] on icon "close" at bounding box center [570, 61] width 6 height 6
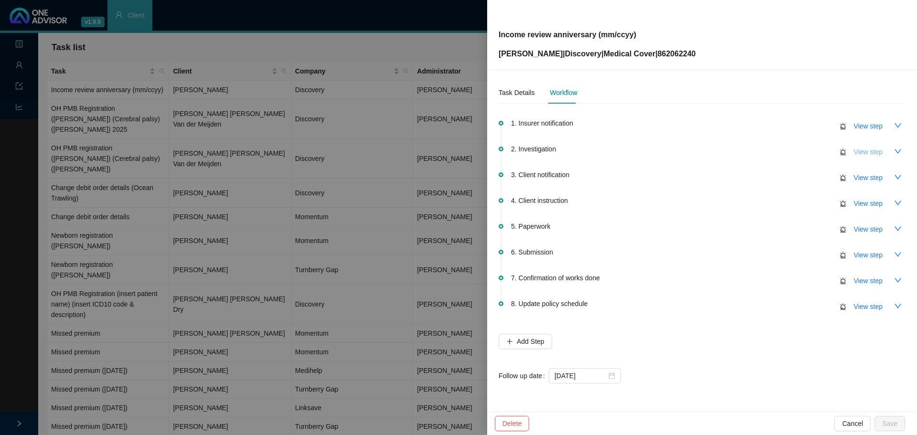
click at [864, 148] on span "View step" at bounding box center [868, 152] width 29 height 11
type input "Investigation"
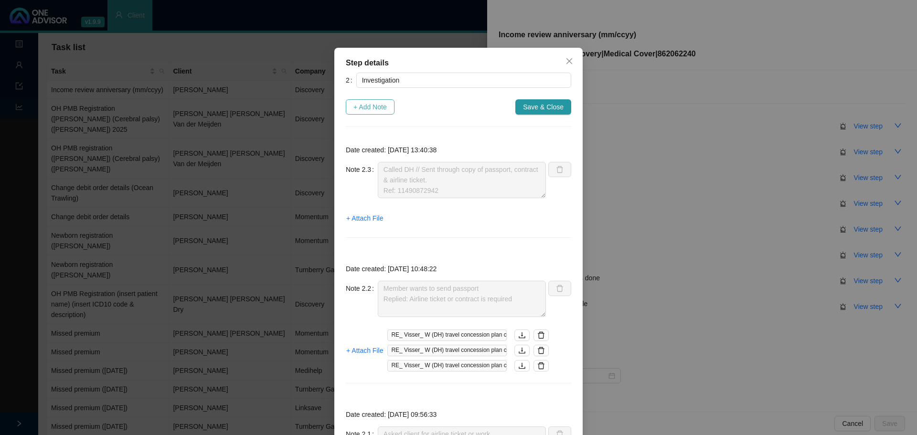
click at [372, 109] on span "+ Add Note" at bounding box center [370, 107] width 33 height 11
type textarea "Called DH // Sent through copy of passport, contract & airline ticket. Ref: 114…"
type textarea "Member wants to send passport Replied: Airline ticket or contract is required"
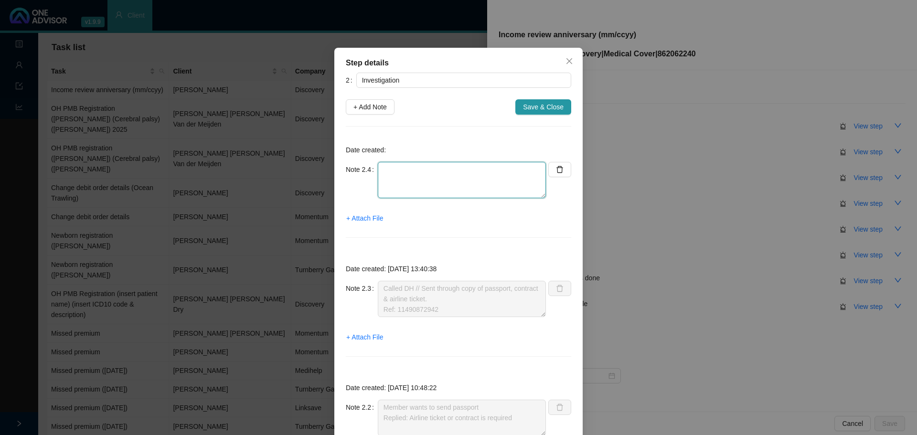
click at [400, 182] on textarea at bounding box center [462, 180] width 168 height 36
type textarea "Reminder sent to client: Supporting docs required"
click at [547, 105] on span "Save & Close" at bounding box center [543, 107] width 41 height 11
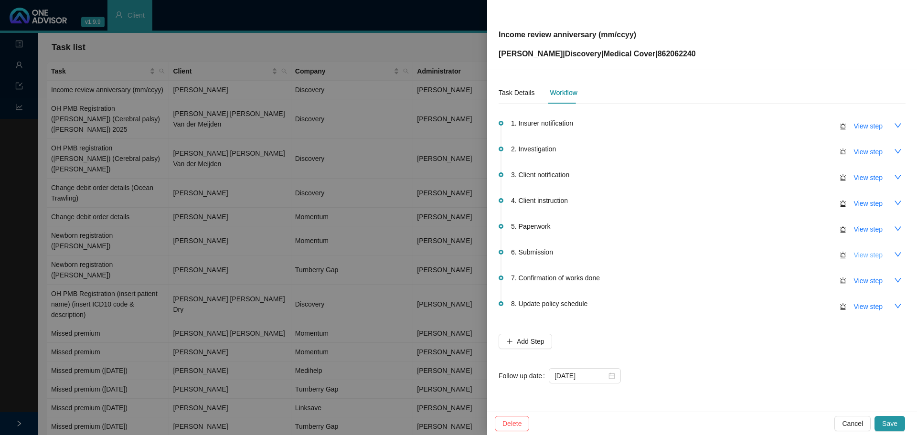
click at [878, 257] on span "View step" at bounding box center [868, 255] width 29 height 11
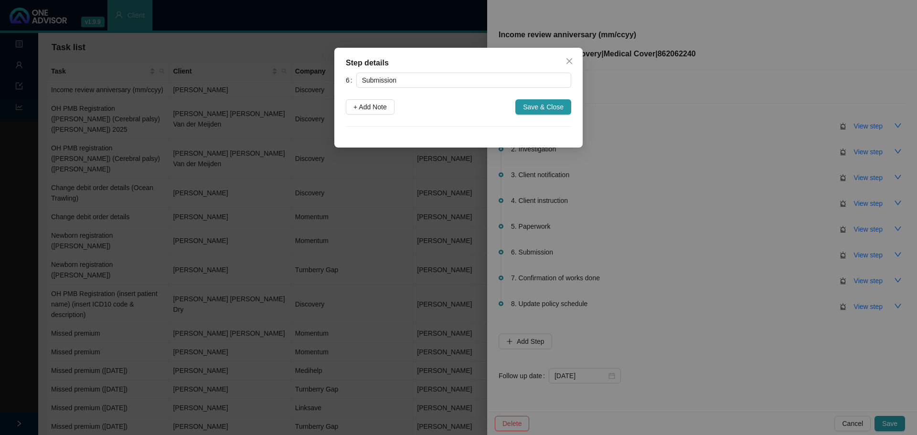
drag, startPoint x: 563, startPoint y: 60, endPoint x: 623, endPoint y: 88, distance: 66.0
click at [565, 60] on span "Close" at bounding box center [569, 61] width 15 height 8
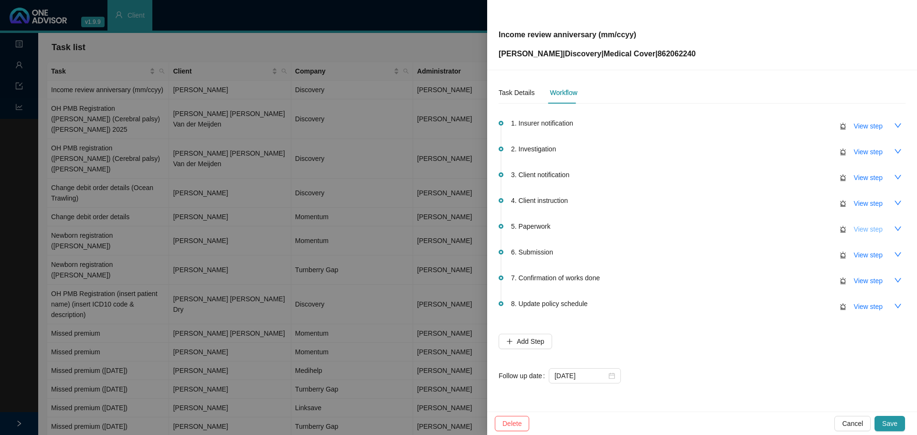
click at [883, 226] on button "View step" at bounding box center [869, 229] width 44 height 15
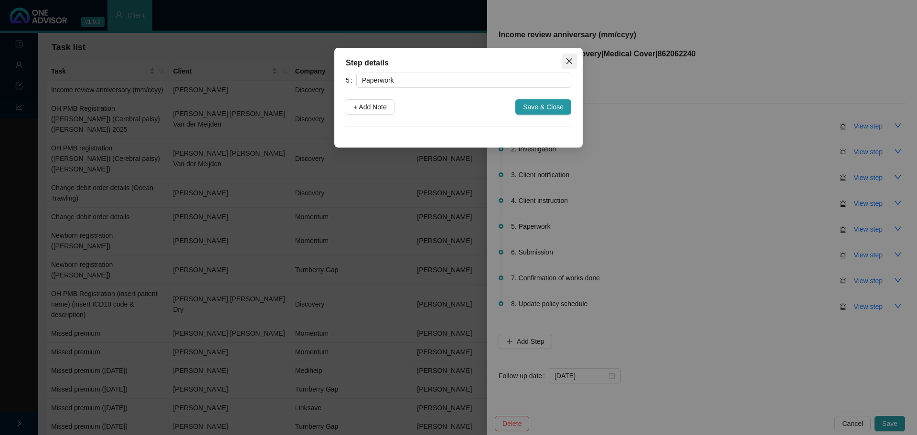
click at [568, 57] on icon "close" at bounding box center [570, 61] width 8 height 8
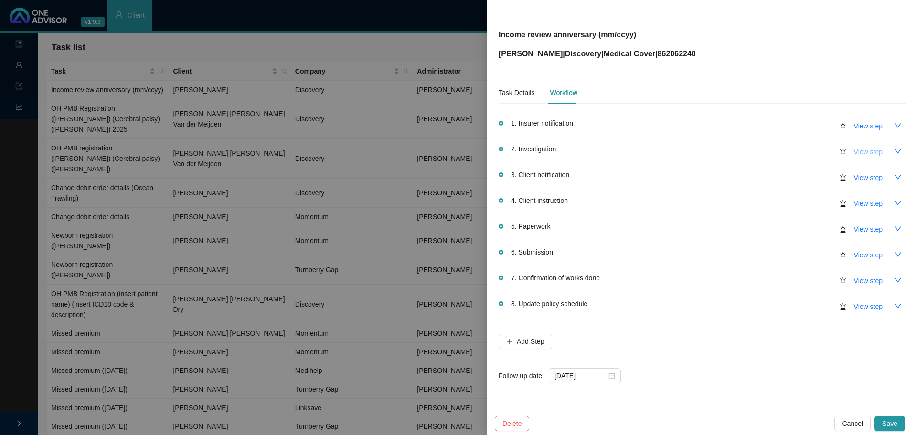
click at [877, 148] on span "View step" at bounding box center [868, 152] width 29 height 11
type input "Investigation"
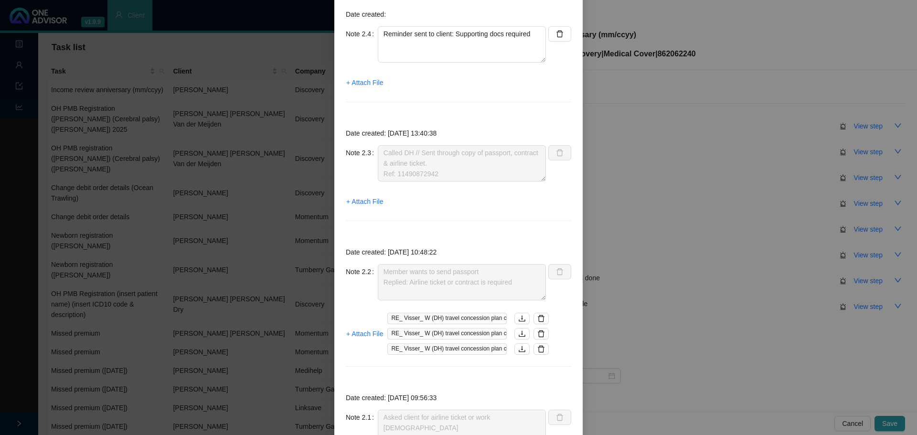
scroll to position [143, 0]
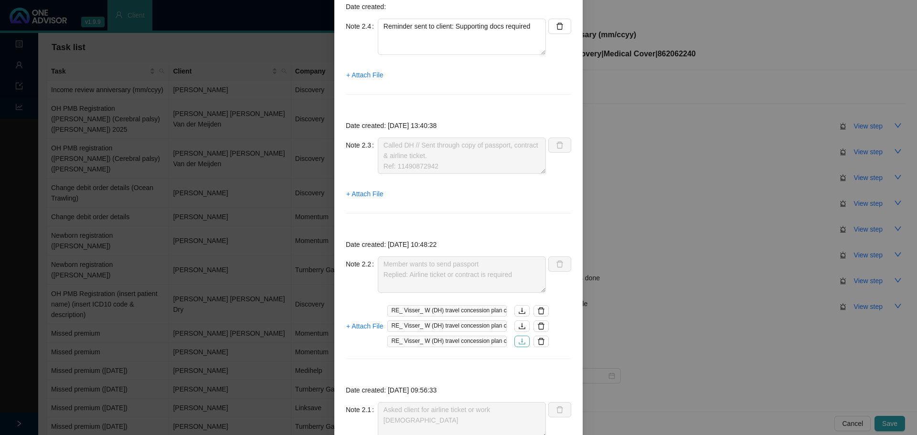
click at [520, 341] on icon "download" at bounding box center [522, 342] width 8 height 8
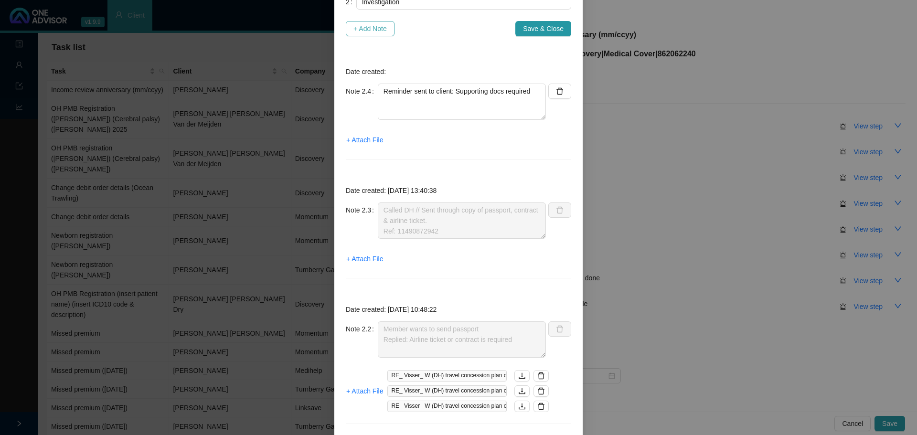
scroll to position [0, 0]
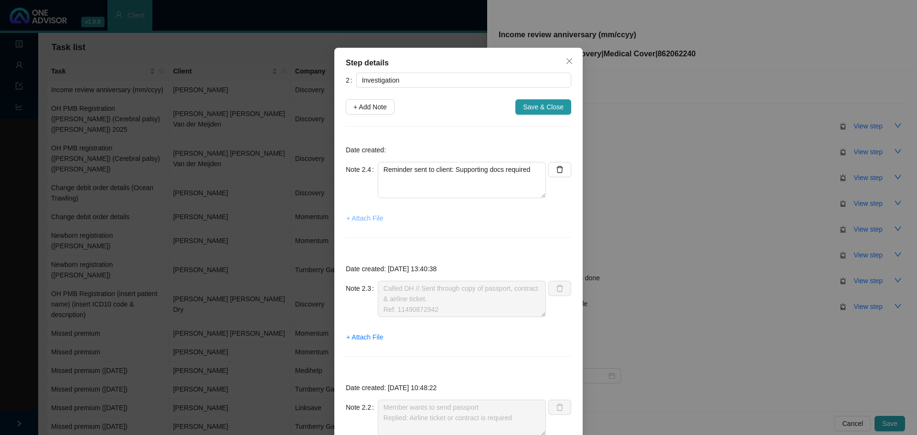
click at [365, 223] on span "+ Attach File" at bounding box center [364, 218] width 37 height 11
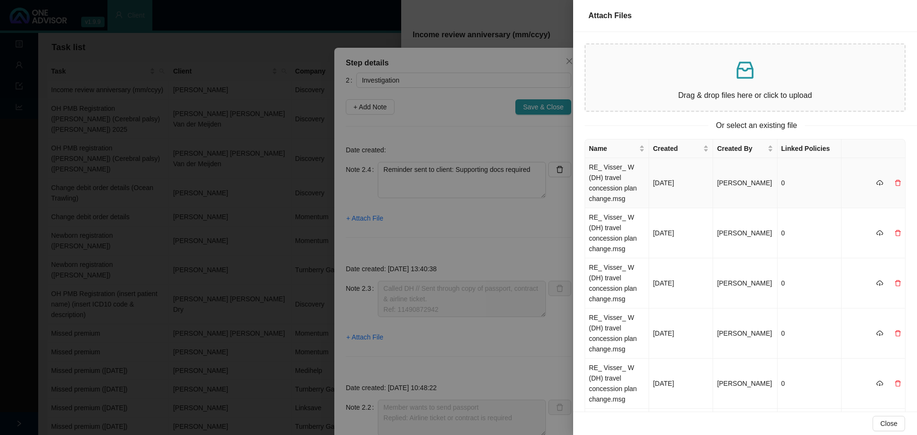
click at [631, 187] on td "RE_ Visser_ W (DH) travel concession plan change.msg" at bounding box center [617, 183] width 64 height 50
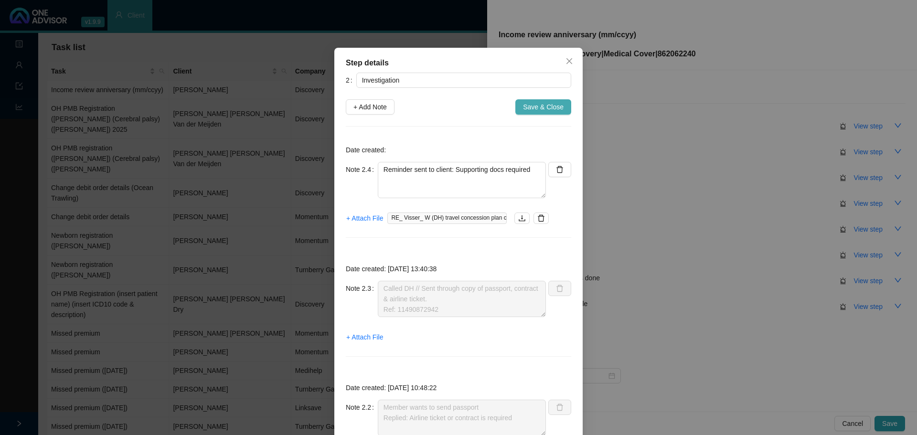
click at [552, 102] on span "Save & Close" at bounding box center [543, 107] width 41 height 11
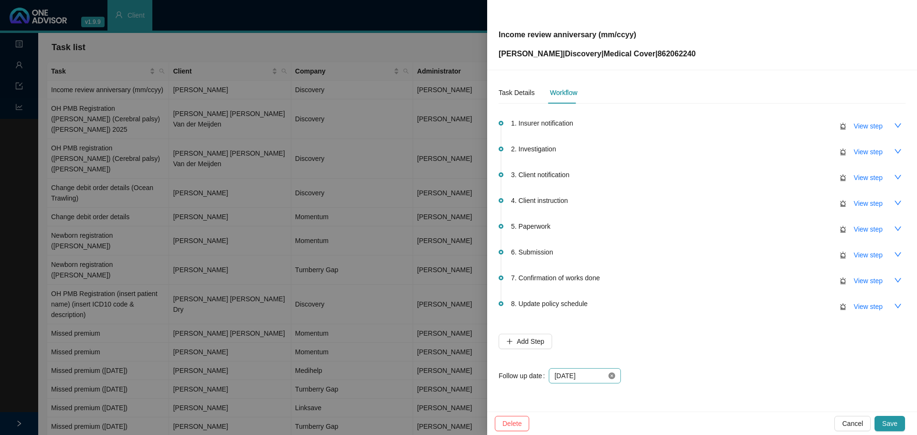
click at [609, 376] on icon "close-circle" at bounding box center [612, 376] width 7 height 7
click at [614, 375] on div at bounding box center [585, 376] width 61 height 11
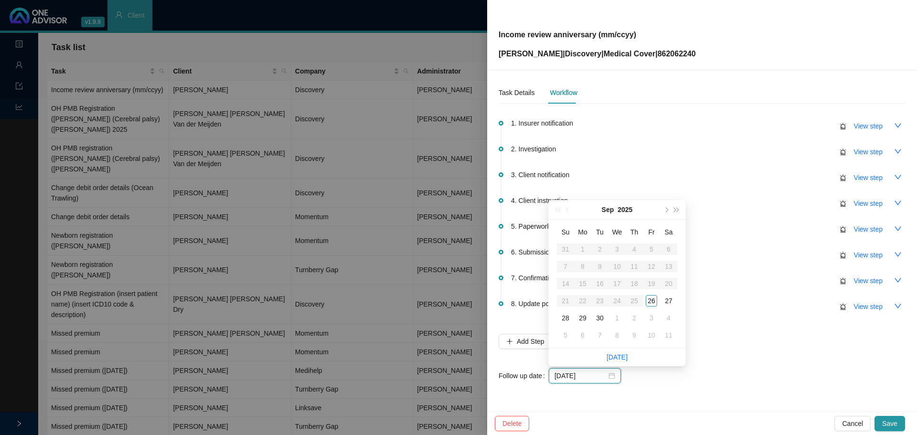
type input "[DATE]"
click at [600, 316] on div "30" at bounding box center [599, 317] width 11 height 11
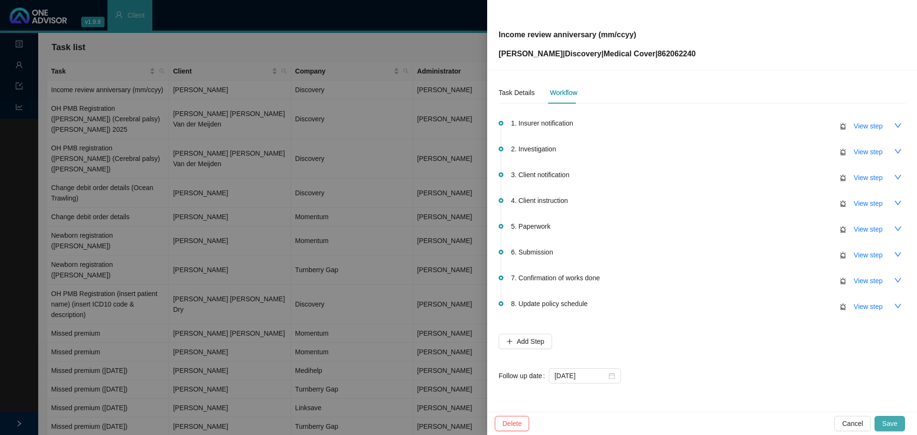
click at [891, 420] on span "Save" at bounding box center [889, 424] width 15 height 11
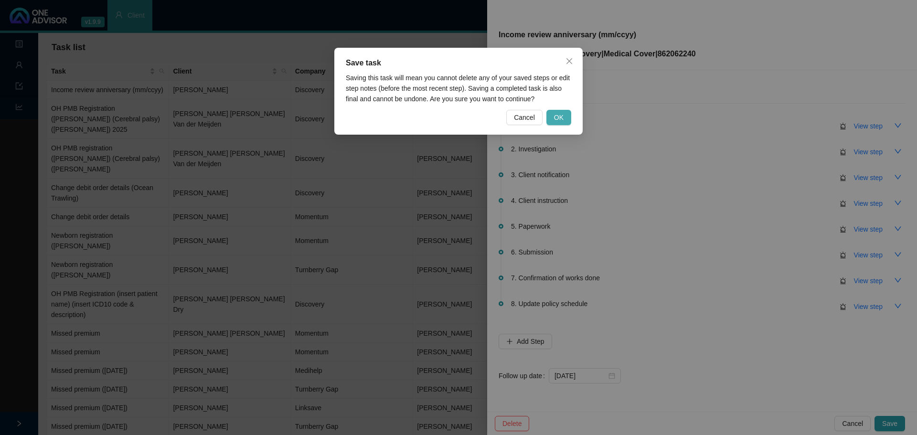
click at [564, 118] on button "OK" at bounding box center [559, 117] width 25 height 15
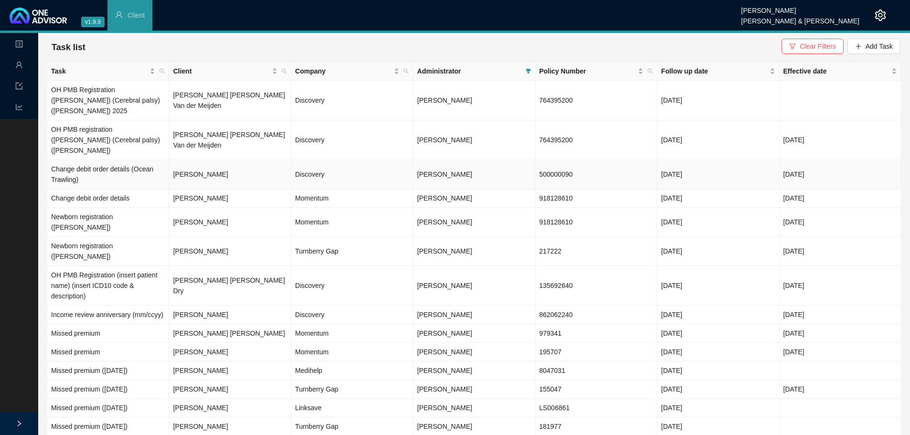
drag, startPoint x: 574, startPoint y: 154, endPoint x: 531, endPoint y: 154, distance: 42.5
click at [531, 160] on tr "Change debit order details (Ocean Trawling) [PERSON_NAME] Discovery [PERSON_NAM…" at bounding box center [474, 174] width 854 height 29
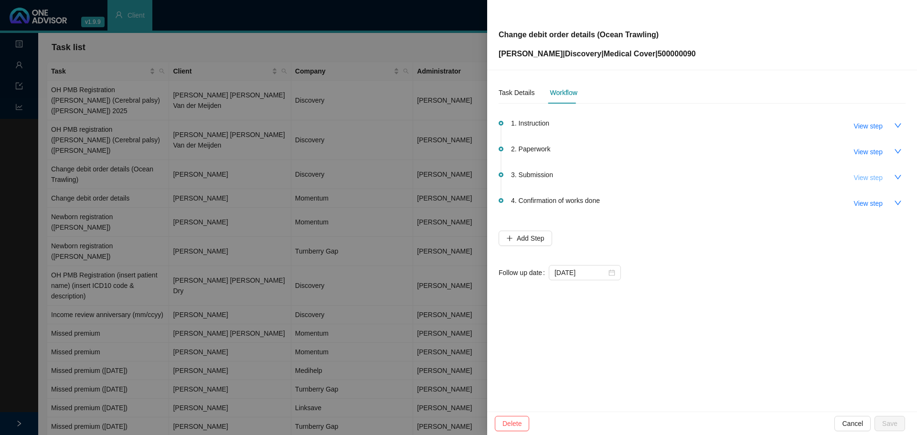
click at [866, 178] on span "View step" at bounding box center [868, 177] width 29 height 11
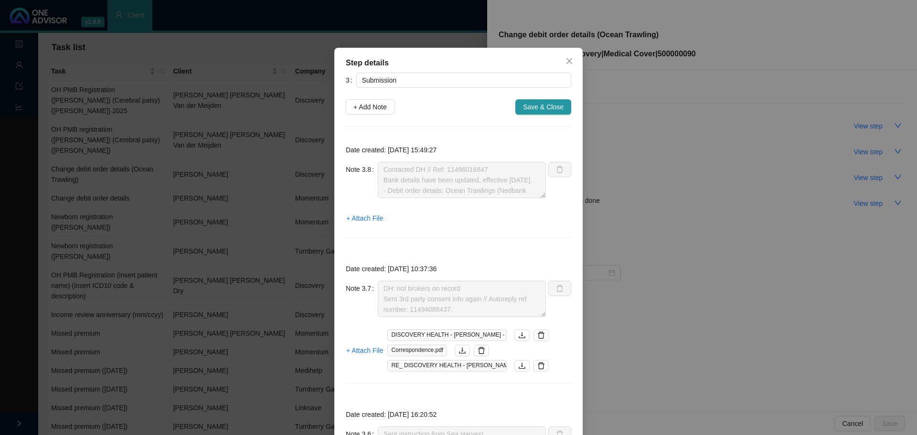
drag, startPoint x: 368, startPoint y: 105, endPoint x: 375, endPoint y: 120, distance: 17.1
click at [368, 105] on span "+ Add Note" at bounding box center [370, 107] width 33 height 11
type textarea "Contacted DH // Ref: 11496016847 Bank details have been updated, effective [DAT…"
type textarea "DH: not brokers on record Sent 3rd party consent info again // Autoreply ref nu…"
type textarea "Sent instruction from Sea Harvest. Autoreply ref number: 11491443071."
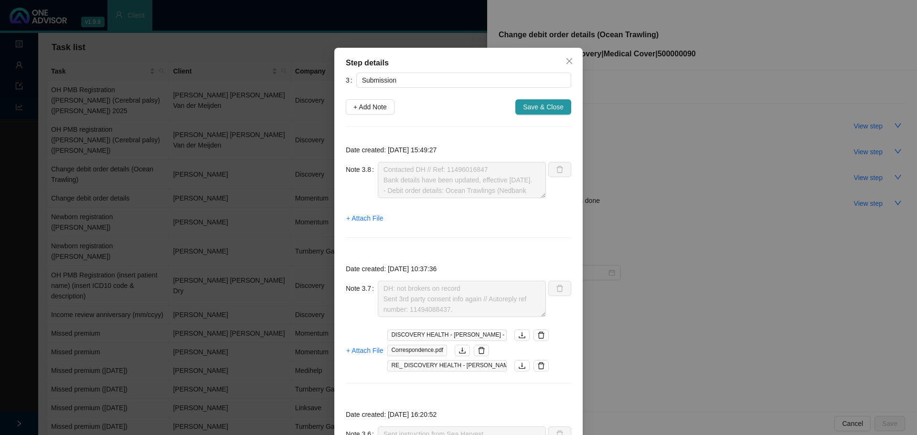
type textarea "Called DH // Ref: [PHONE_NUMBER] Need to do a private capacity form now too Sea…"
type textarea "Third party consent done - informed DH again Autoreply ref number: 11490937174"
type textarea "DH correspondence: Not broker on record Called DH to give details of third part…"
type textarea "Called DH // Received & in progress Ref: 11487434526"
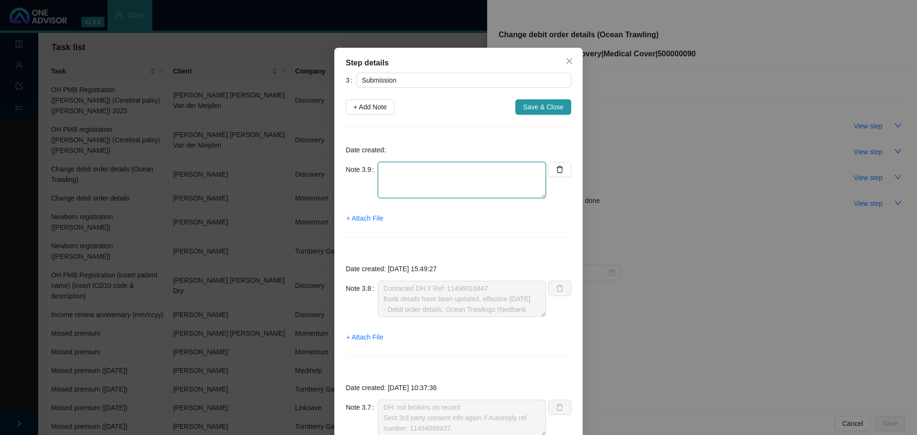
drag, startPoint x: 405, startPoint y: 178, endPoint x: 430, endPoint y: 164, distance: 28.7
click at [405, 177] on textarea at bounding box center [462, 180] width 168 height 36
type textarea "c"
click at [570, 60] on icon "close" at bounding box center [570, 61] width 8 height 8
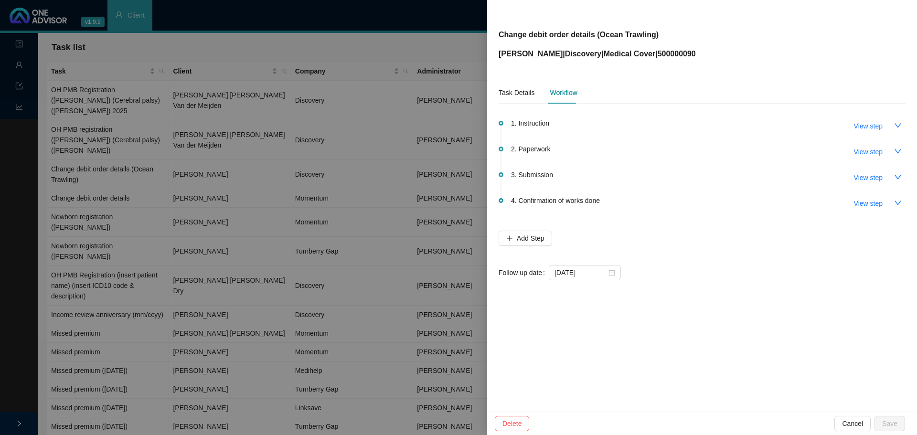
click at [874, 179] on span "View step" at bounding box center [868, 177] width 29 height 11
type textarea "Contacted DH // Ref: 11496016847 Bank details have been updated, effective [DAT…"
type textarea "DH: not brokers on record Sent 3rd party consent info again // Autoreply ref nu…"
type textarea "Sent instruction from Sea Harvest. Autoreply ref number: 11491443071."
type textarea "Called DH // Ref: [PHONE_NUMBER] Need to do a private capacity form now too Sea…"
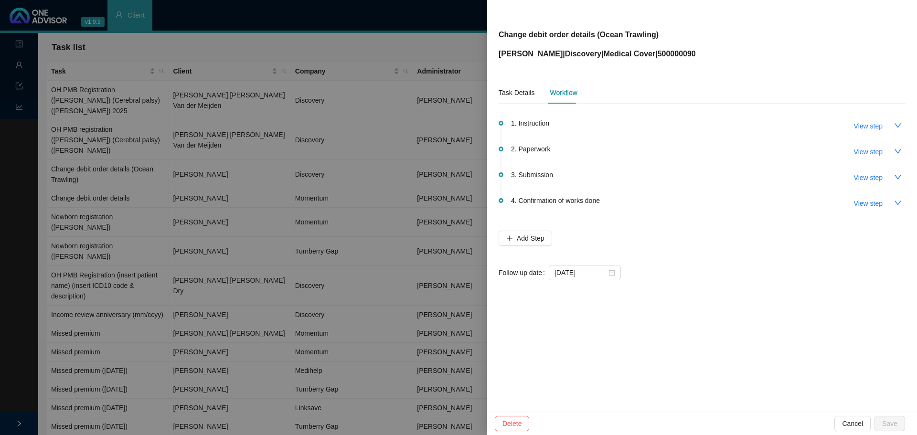
type textarea "Third party consent done - informed DH again Autoreply ref number: 11490937174"
type textarea "DH correspondence: Not broker on record Called DH to give details of third part…"
type textarea "Called DH // Received & in progress Ref: 11487434526"
type textarea "Submitted to DH // Autoreply ref number: 11484720361."
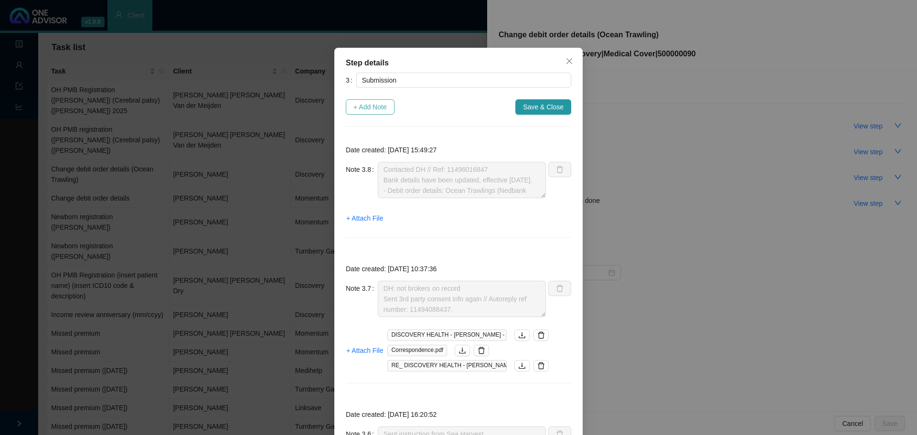
click at [375, 103] on span "+ Add Note" at bounding box center [370, 107] width 33 height 11
type textarea "Contacted DH // Ref: 11496016847 Bank details have been updated, effective [DAT…"
type textarea "DH: not brokers on record Sent 3rd party consent info again // Autoreply ref nu…"
type textarea "Sent instruction from Sea Harvest. Autoreply ref number: 11491443071."
type textarea "Called DH // Ref: [PHONE_NUMBER] Need to do a private capacity form now too Sea…"
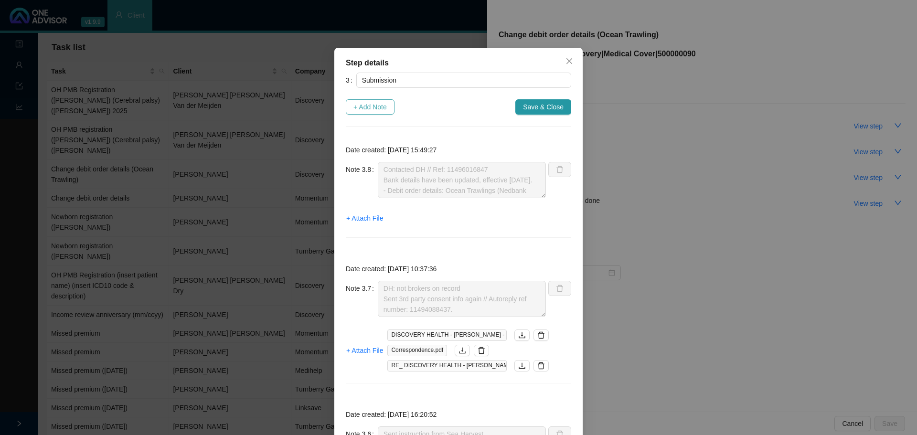
type textarea "Third party consent done - informed DH again Autoreply ref number: 11490937174"
type textarea "DH correspondence: Not broker on record Called DH to give details of third part…"
type textarea "Called DH // Received & in progress Ref: 11487434526"
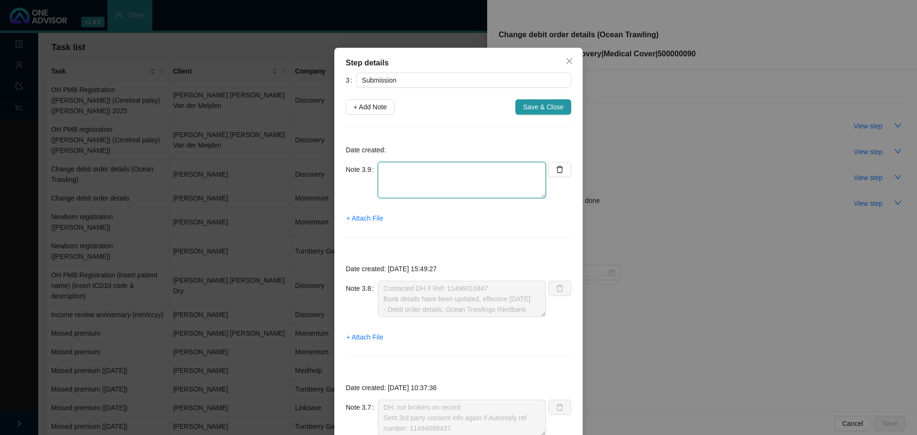
click at [394, 164] on textarea at bounding box center [462, 180] width 168 height 36
type textarea "C"
type textarea "D"
type textarea "d"
type textarea "D"
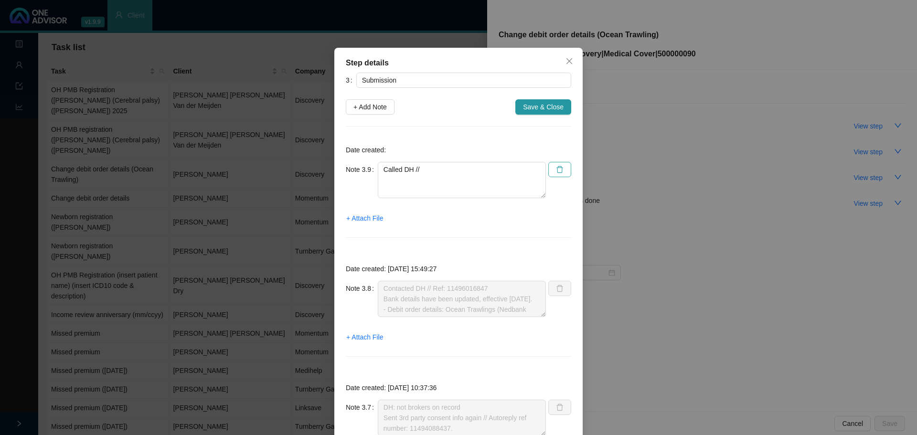
click at [556, 166] on icon "delete" at bounding box center [560, 170] width 8 height 8
type textarea "Contacted DH // Ref: 11496016847 Bank details have been updated, effective [DAT…"
type textarea "DH: not brokers on record Sent 3rd party consent info again // Autoreply ref nu…"
type textarea "Sent instruction from Sea Harvest. Autoreply ref number: 11491443071."
type textarea "Called DH // Ref: [PHONE_NUMBER] Need to do a private capacity form now too Sea…"
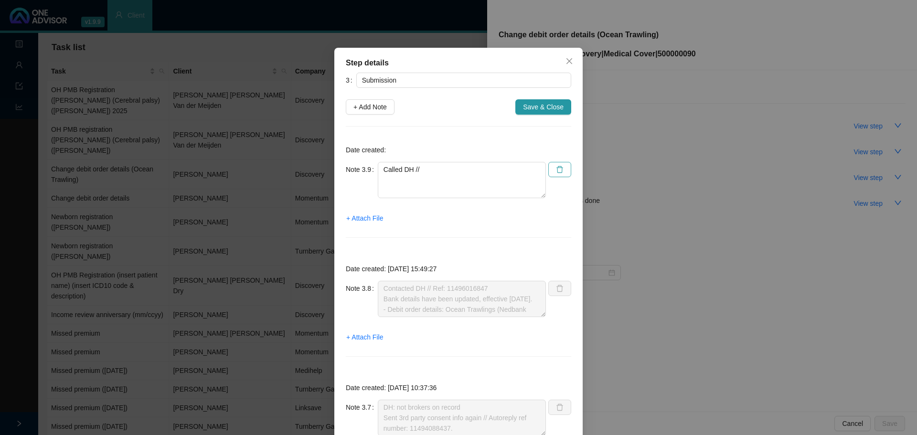
type textarea "Third party consent done - informed DH again Autoreply ref number: 11490937174"
type textarea "DH correspondence: Not broker on record Called DH to give details of third part…"
type textarea "Called DH // Received & in progress Ref: 11487434526"
type textarea "Submitted to DH // Autoreply ref number: 11484720361."
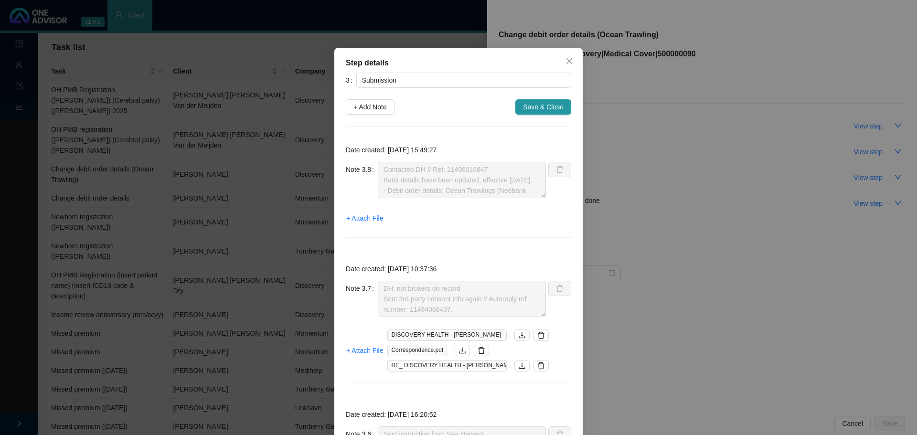
drag, startPoint x: 568, startPoint y: 63, endPoint x: 575, endPoint y: 54, distance: 11.2
click at [568, 63] on icon "close" at bounding box center [570, 61] width 6 height 6
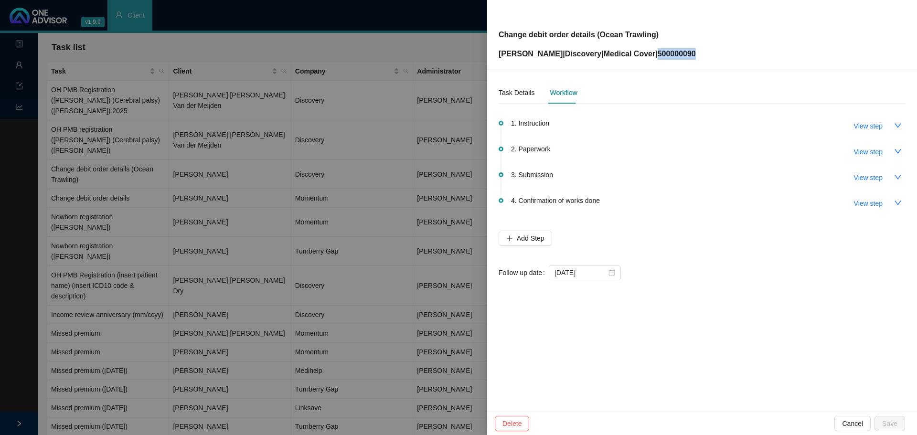
drag, startPoint x: 674, startPoint y: 58, endPoint x: 651, endPoint y: 59, distance: 23.4
click at [651, 59] on div "Change debit order details (Ocean Trawling) [PERSON_NAME] | Discovery | Medical…" at bounding box center [702, 35] width 407 height 50
copy p "500000090"
click at [899, 174] on icon "down" at bounding box center [898, 177] width 8 height 8
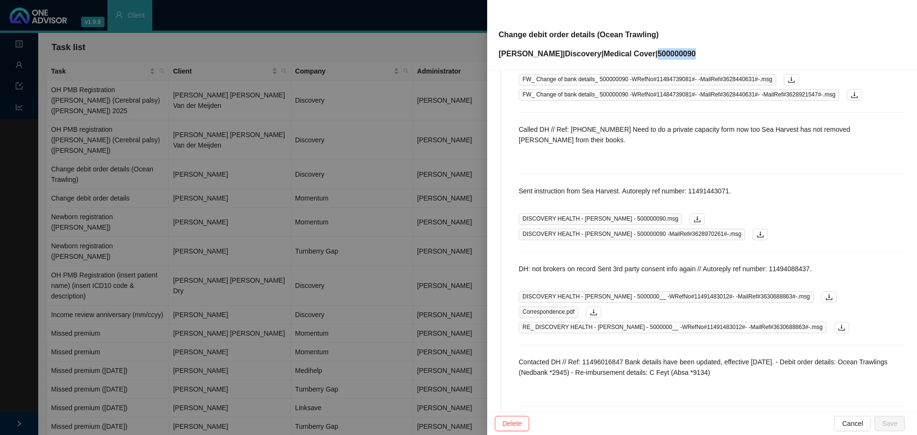
scroll to position [430, 0]
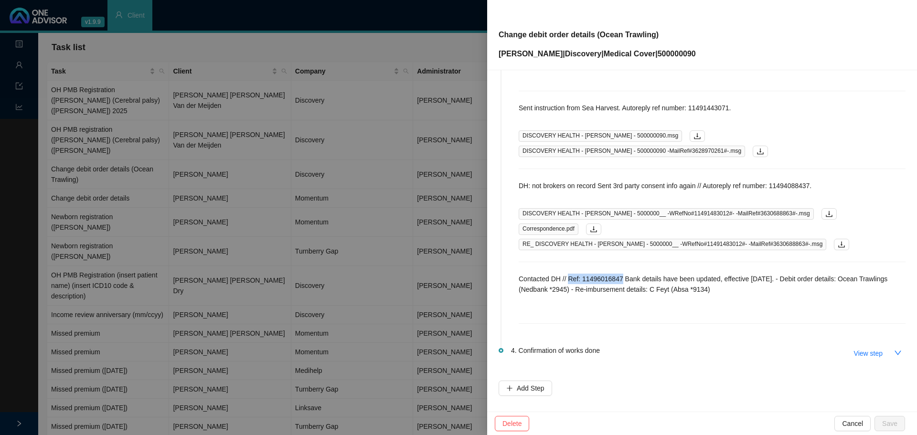
drag, startPoint x: 622, startPoint y: 278, endPoint x: 570, endPoint y: 270, distance: 52.6
click at [570, 270] on div "Submitted to DH // Autoreply ref number: 11484720361. Change of bank details_ 5…" at bounding box center [712, 43] width 387 height 562
copy p "Ref: 11496016847"
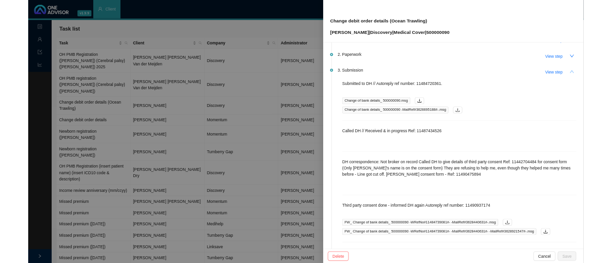
scroll to position [0, 0]
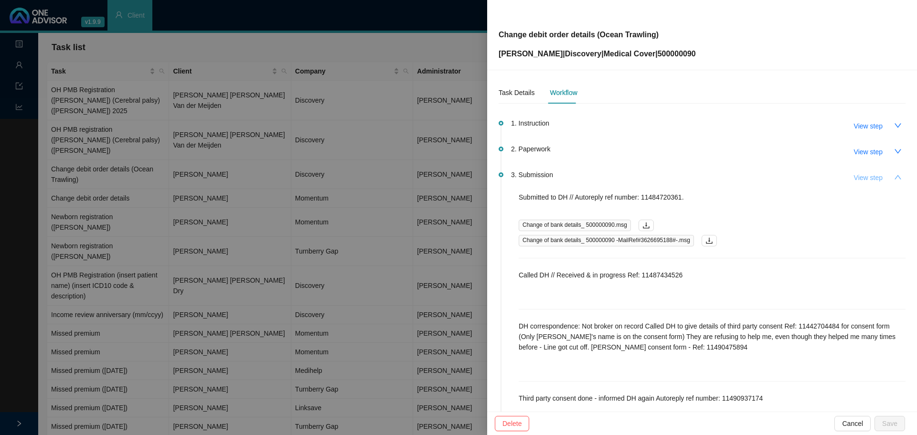
click at [874, 178] on span "View step" at bounding box center [868, 177] width 29 height 11
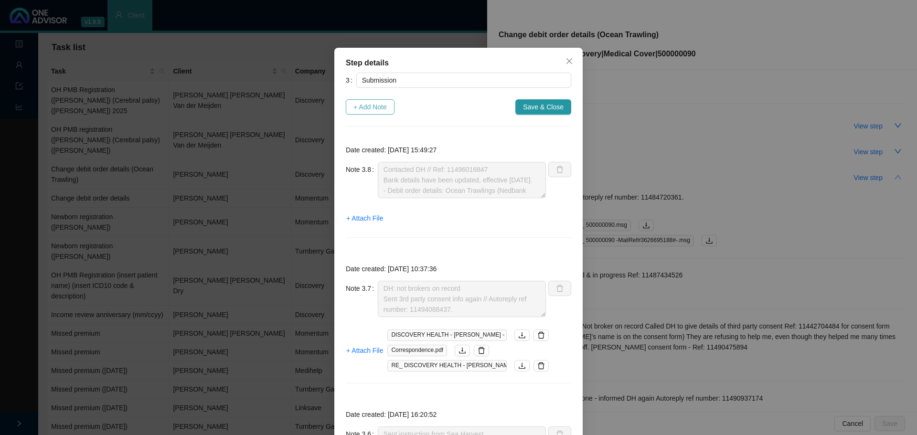
click at [373, 106] on span "+ Add Note" at bounding box center [370, 107] width 33 height 11
type textarea "Contacted DH // Ref: 11496016847 Bank details have been updated, effective [DAT…"
type textarea "DH: not brokers on record Sent 3rd party consent info again // Autoreply ref nu…"
type textarea "Sent instruction from Sea Harvest. Autoreply ref number: 11491443071."
type textarea "Called DH // Ref: [PHONE_NUMBER] Need to do a private capacity form now too Sea…"
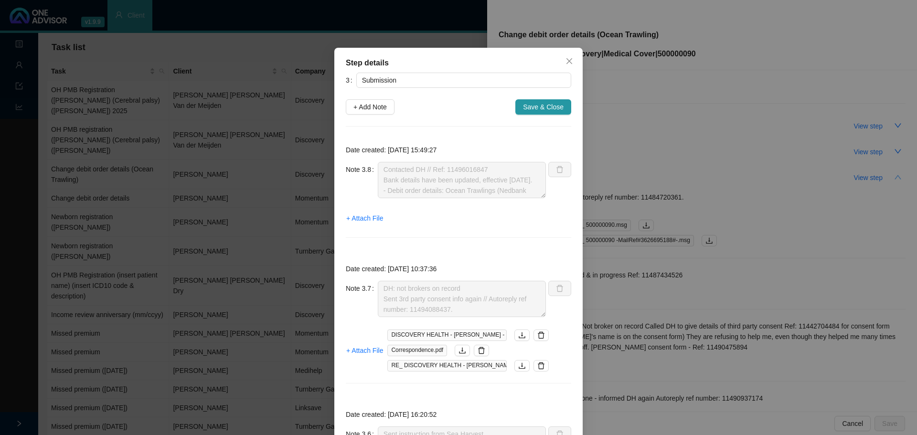
type textarea "Third party consent done - informed DH again Autoreply ref number: 11490937174"
type textarea "DH correspondence: Not broker on record Called DH to give details of third part…"
type textarea "Called DH // Received & in progress Ref: 11487434526"
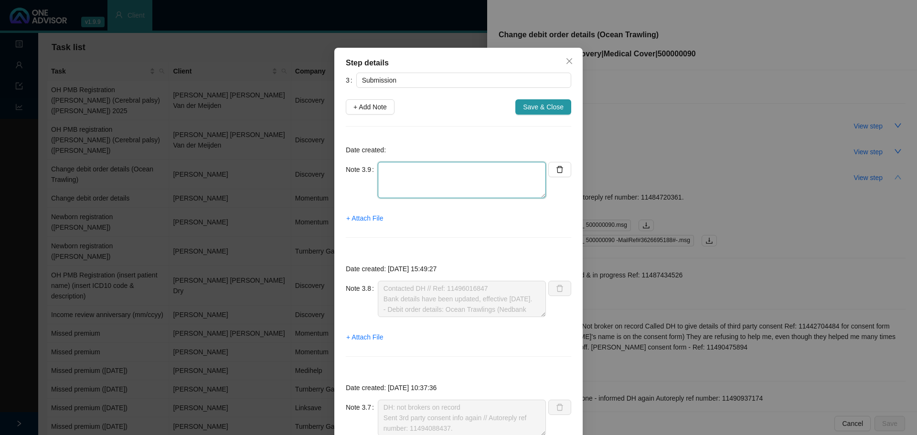
click at [397, 179] on textarea at bounding box center [462, 180] width 168 height 36
type textarea "N"
paste textarea "11500078520"
click at [429, 169] on textarea "Contacted DH // 11500078520" at bounding box center [462, 180] width 168 height 36
click at [496, 172] on textarea "Contacted DH // Ref: 11500078520" at bounding box center [462, 180] width 168 height 36
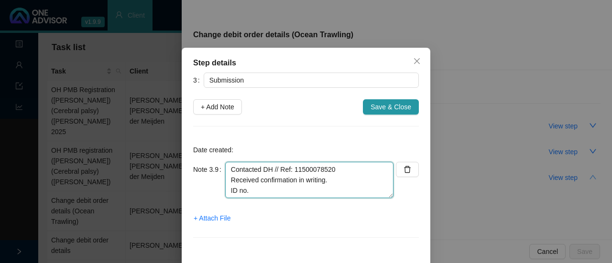
drag, startPoint x: 256, startPoint y: 192, endPoint x: 375, endPoint y: 159, distance: 123.0
click at [256, 192] on textarea "Contacted DH // Ref: 11500078520 Received confirmation in writing. ID no." at bounding box center [309, 180] width 168 height 36
drag, startPoint x: 295, startPoint y: 192, endPoint x: 247, endPoint y: 180, distance: 50.3
click at [247, 180] on textarea "Contacted DH // Ref: 11500078520 Received confirmation in writing. ID no. 71112…" at bounding box center [309, 180] width 168 height 36
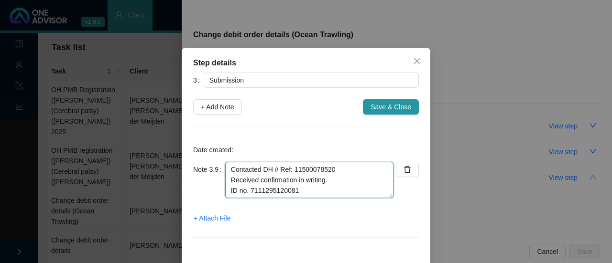
type textarea "Contacted DH // Ref: 11500078520 Received confirmation in writing. ID no. 71112…"
